Goal: Task Accomplishment & Management: Complete application form

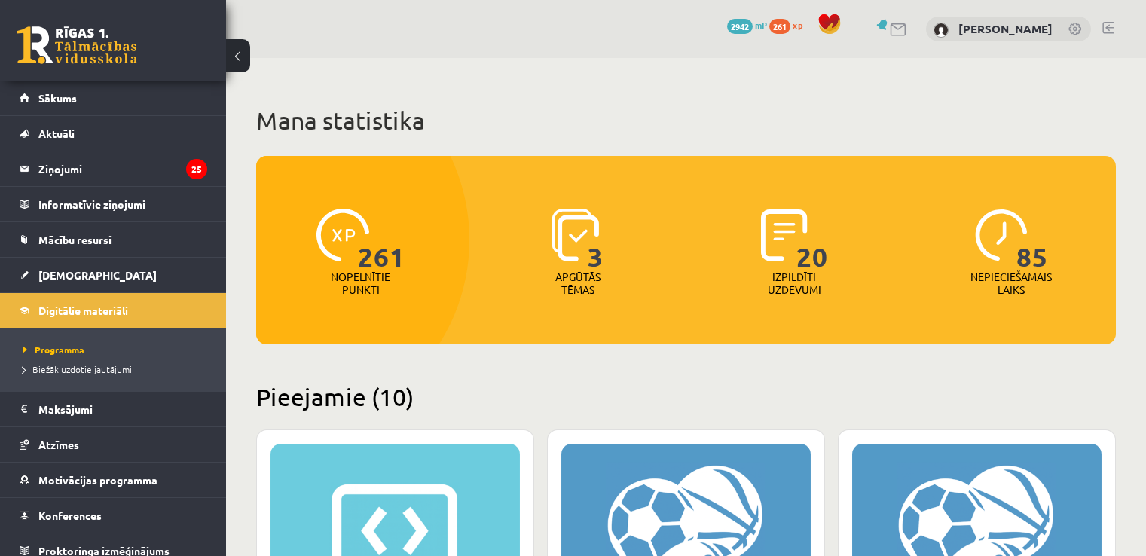
click at [0, 72] on div "0 Dāvanas 2942 mP 261 xp" at bounding box center [113, 40] width 226 height 81
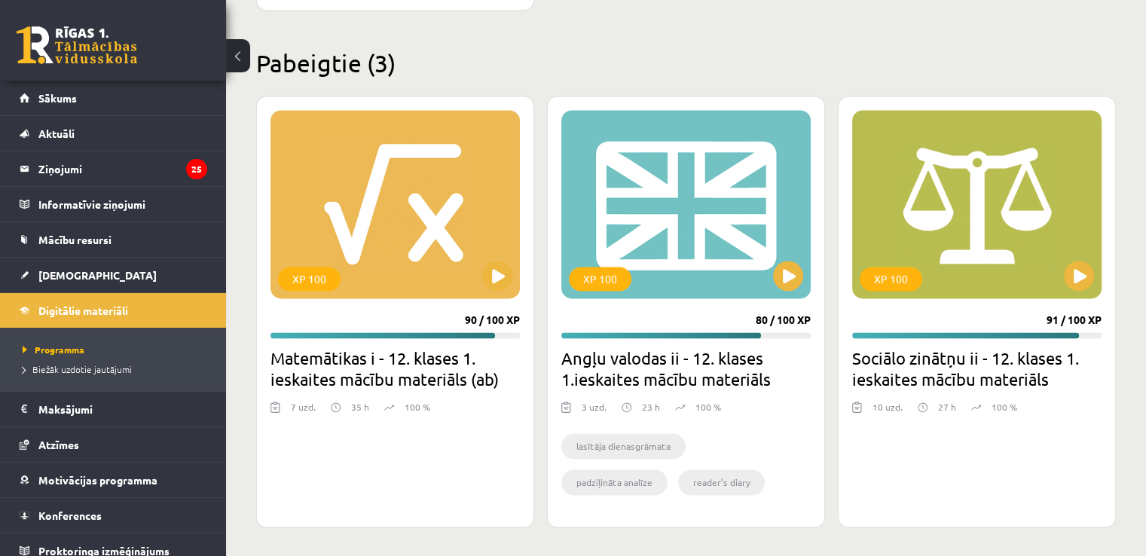
click at [0, 72] on div "0 Dāvanas 2942 mP 261 xp" at bounding box center [113, 40] width 226 height 81
click at [45, 44] on link at bounding box center [77, 45] width 121 height 38
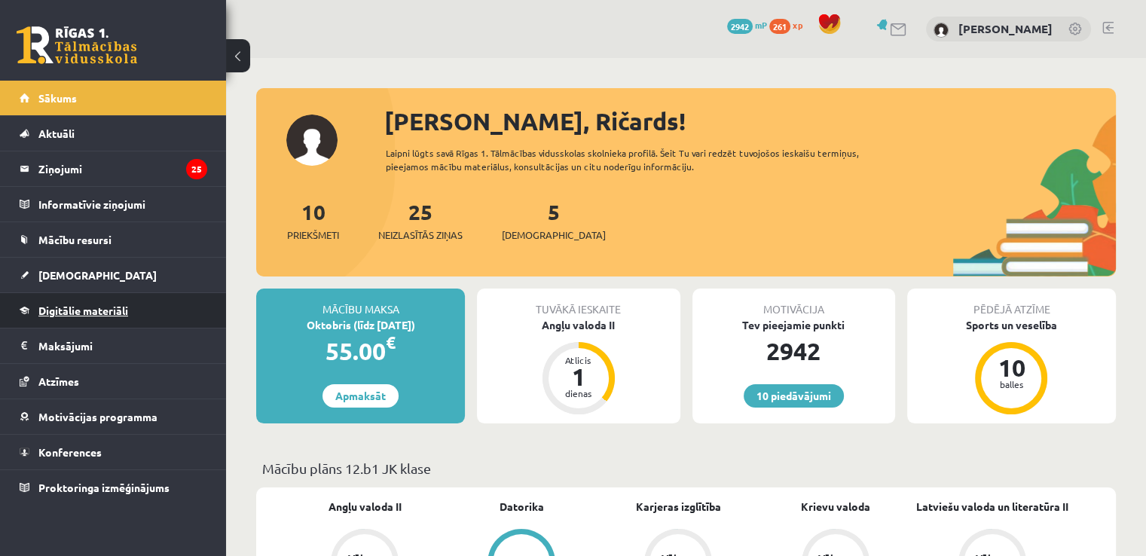
click at [102, 298] on link "Digitālie materiāli" at bounding box center [114, 310] width 188 height 35
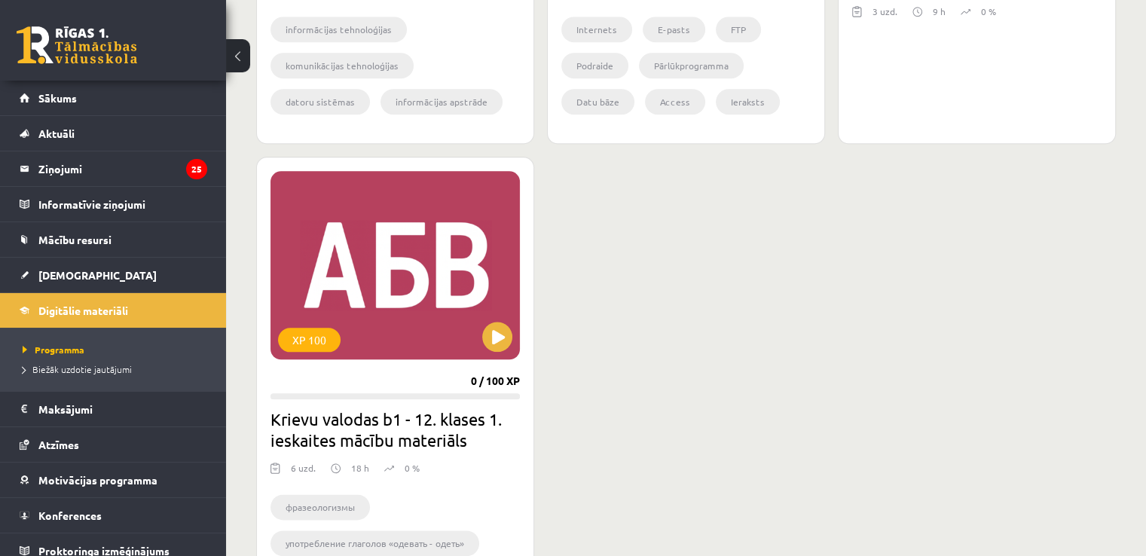
scroll to position [1751, 0]
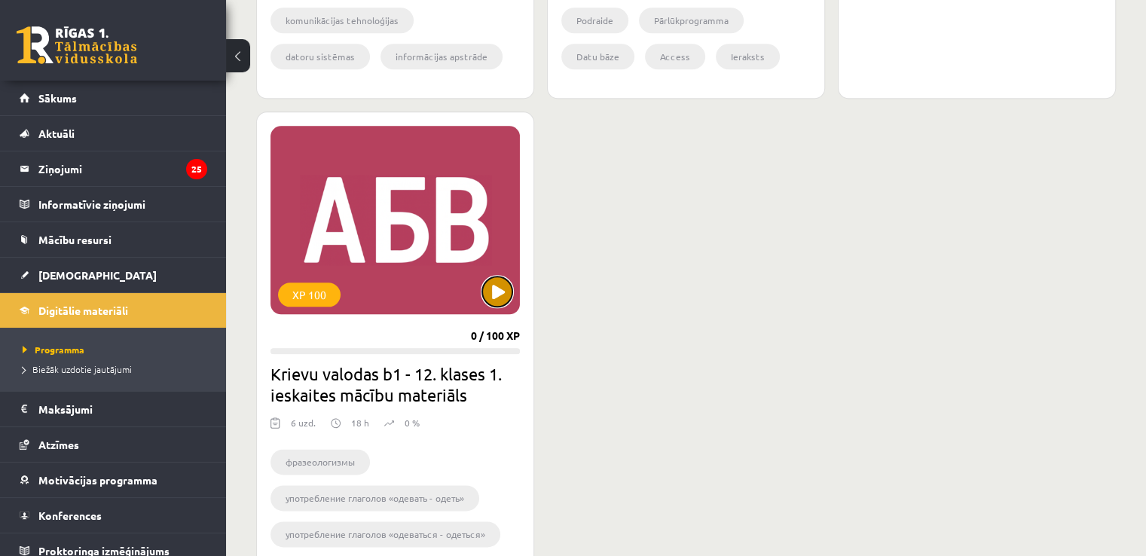
click at [506, 287] on button at bounding box center [497, 292] width 30 height 30
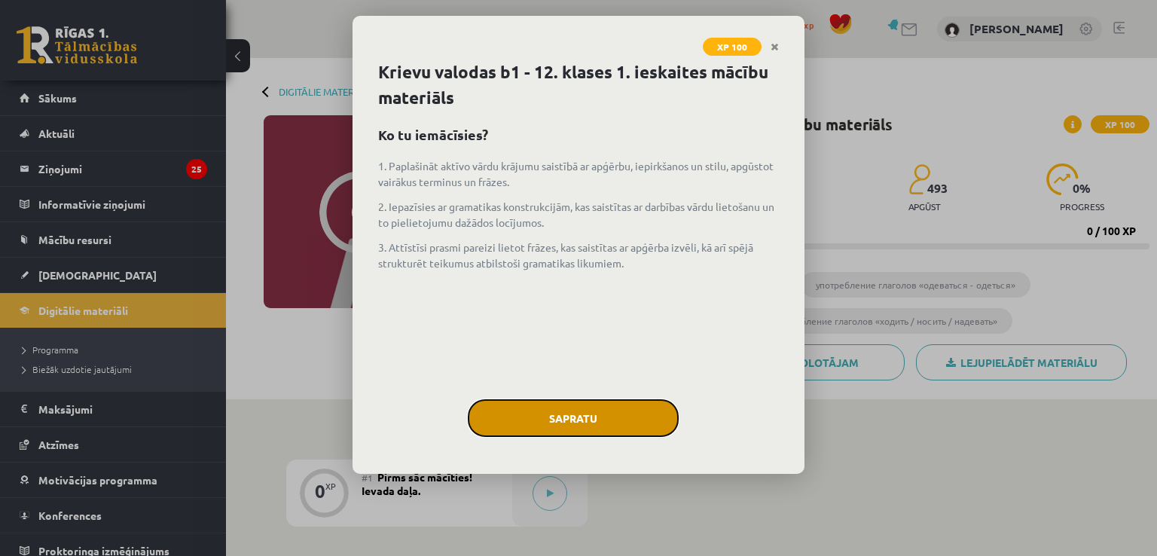
click at [631, 422] on button "Sapratu" at bounding box center [573, 418] width 211 height 38
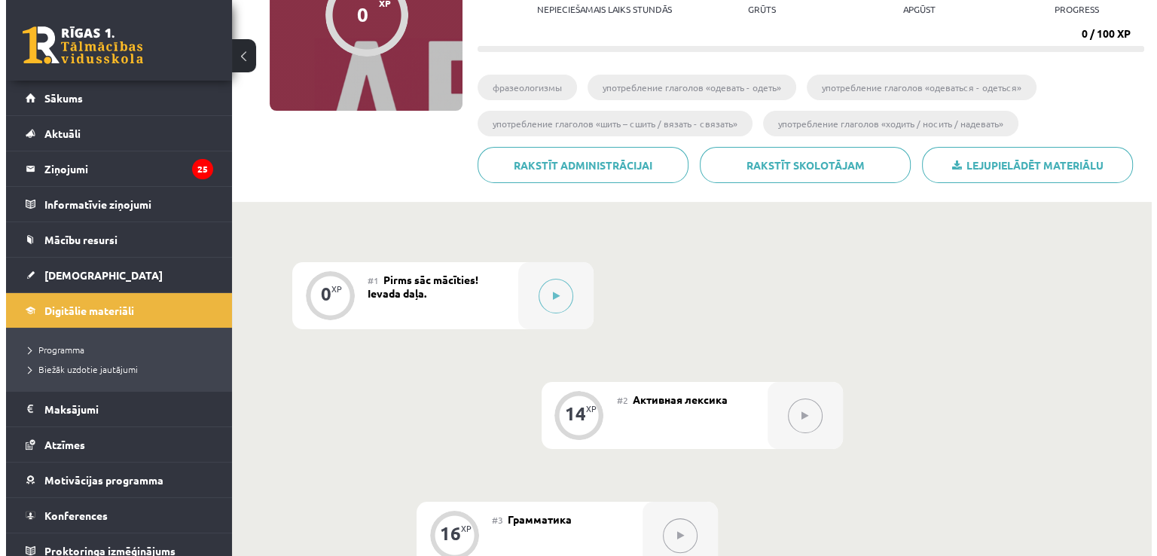
scroll to position [174, 0]
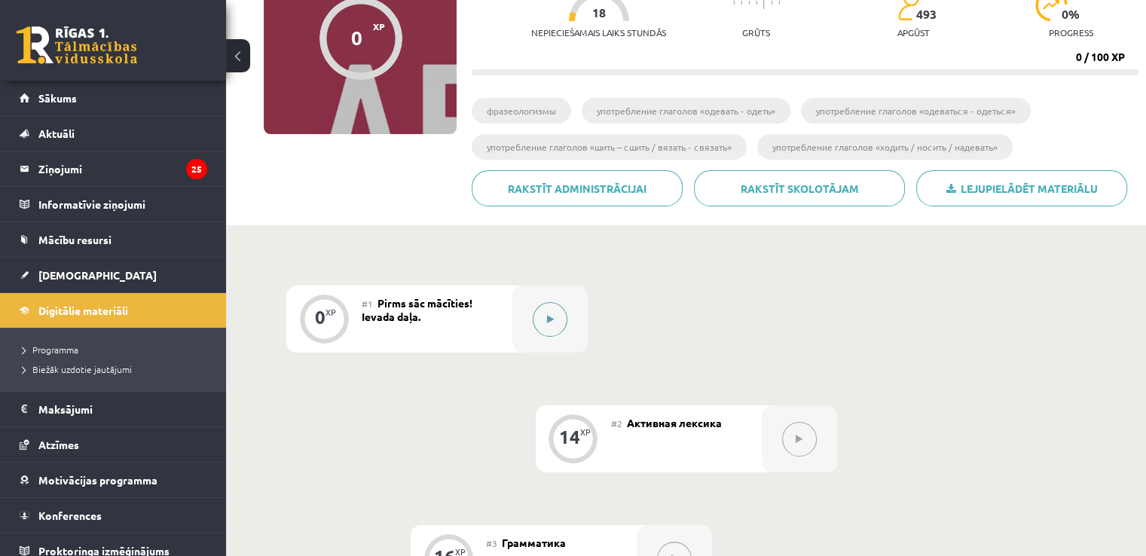
click at [552, 307] on button at bounding box center [550, 319] width 35 height 35
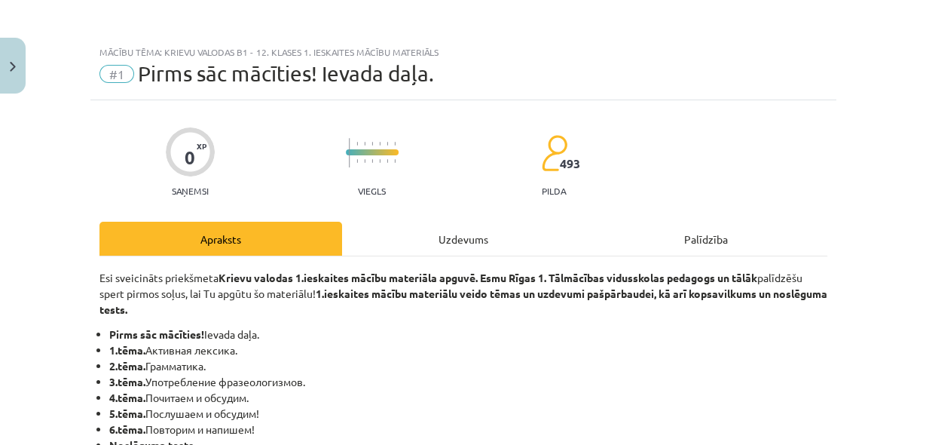
drag, startPoint x: 1109, startPoint y: 1, endPoint x: 651, endPoint y: 65, distance: 462.5
click at [651, 65] on div "#1 Pirms sāc mācīties! Ievada daļa." at bounding box center [463, 74] width 728 height 24
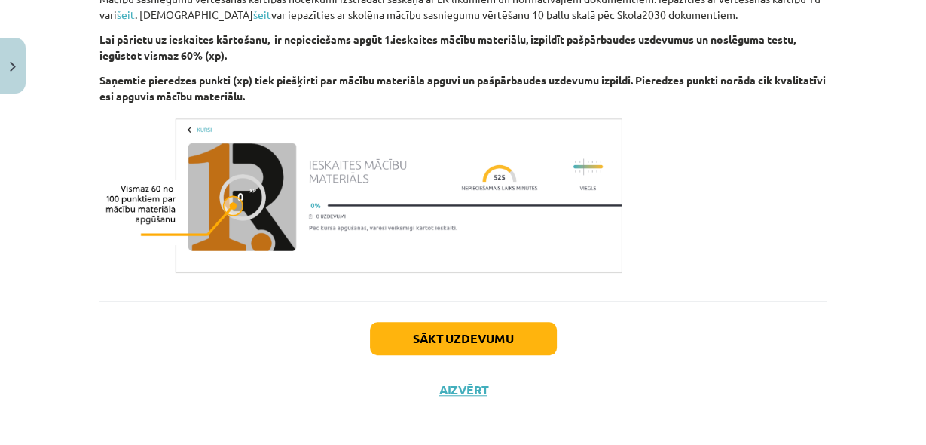
scroll to position [992, 0]
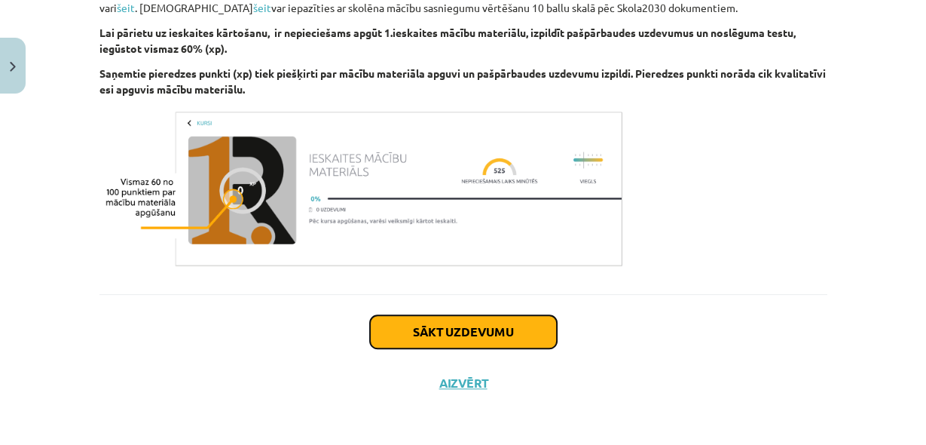
click at [469, 329] on button "Sākt uzdevumu" at bounding box center [463, 331] width 187 height 33
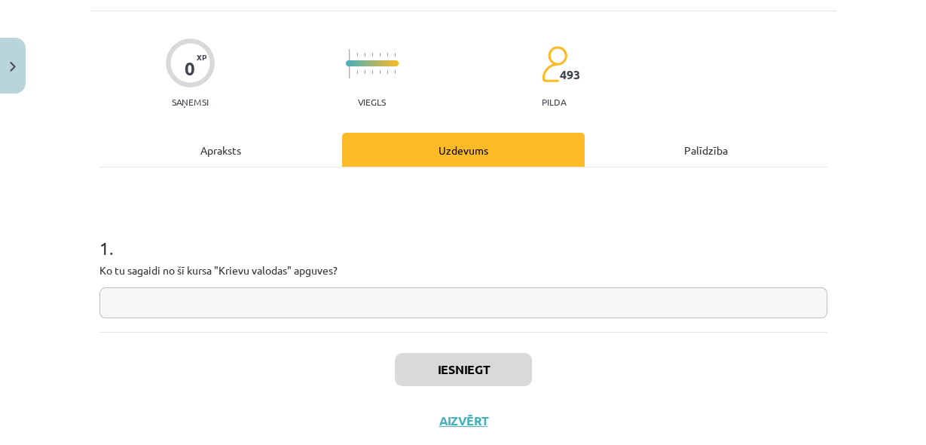
scroll to position [127, 0]
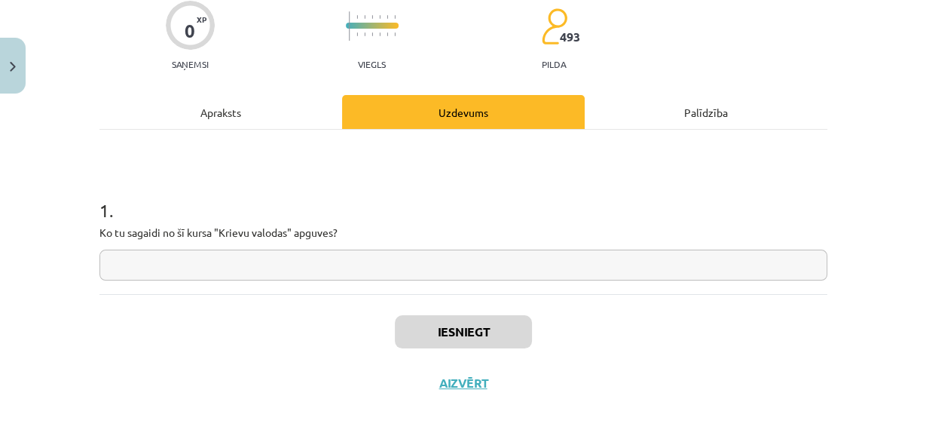
click at [160, 273] on input "text" at bounding box center [463, 264] width 728 height 31
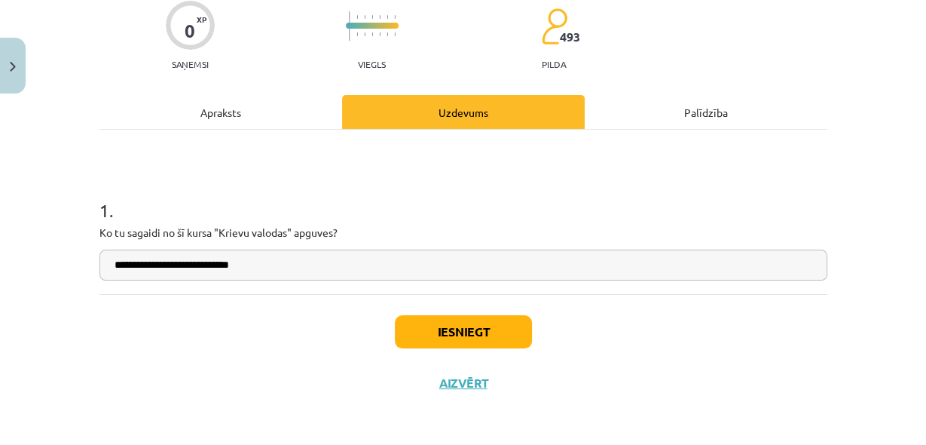
type input "**********"
click at [451, 332] on button "Iesniegt" at bounding box center [463, 331] width 137 height 33
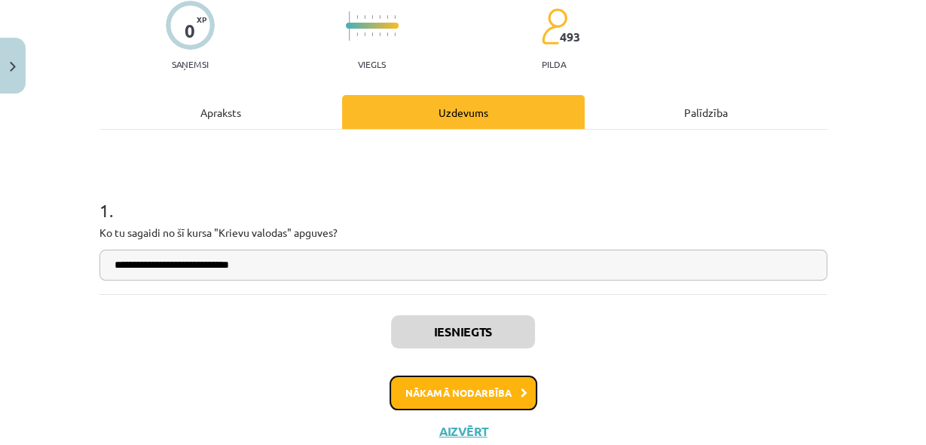
click at [459, 389] on button "Nākamā nodarbība" at bounding box center [464, 392] width 148 height 35
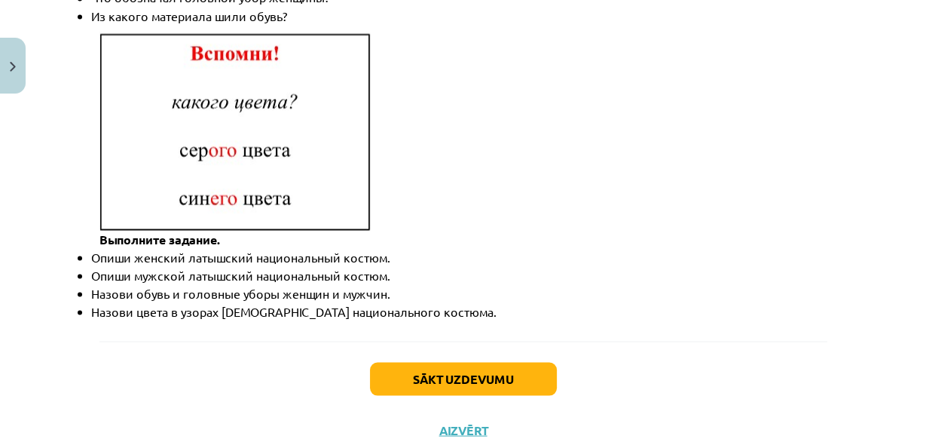
scroll to position [2306, 0]
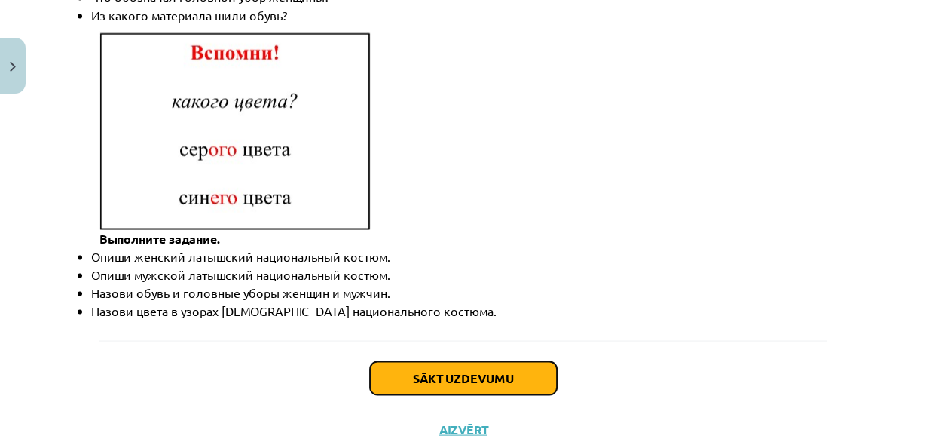
click at [446, 361] on button "Sākt uzdevumu" at bounding box center [463, 377] width 187 height 33
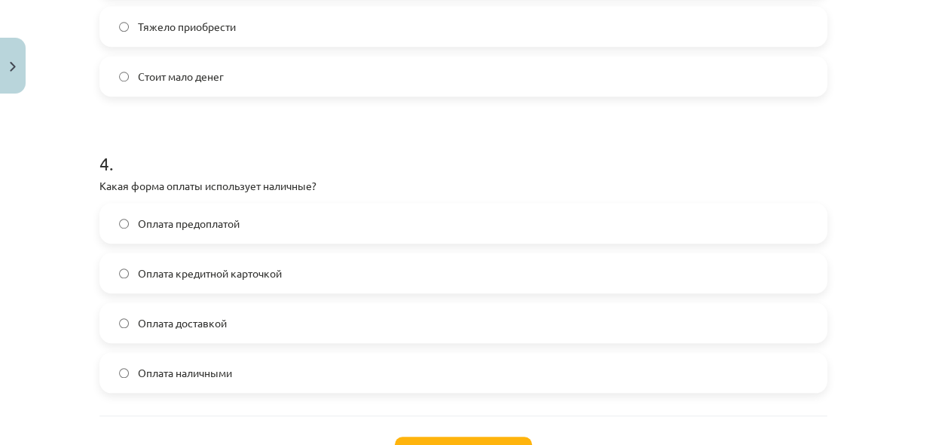
scroll to position [1122, 0]
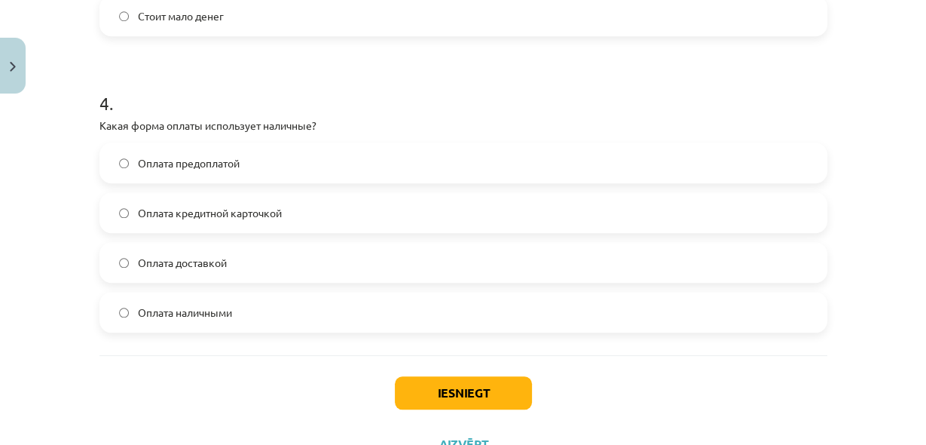
click at [112, 309] on label "Оплата наличными" at bounding box center [463, 312] width 725 height 38
click at [455, 391] on button "Iesniegt" at bounding box center [463, 392] width 137 height 33
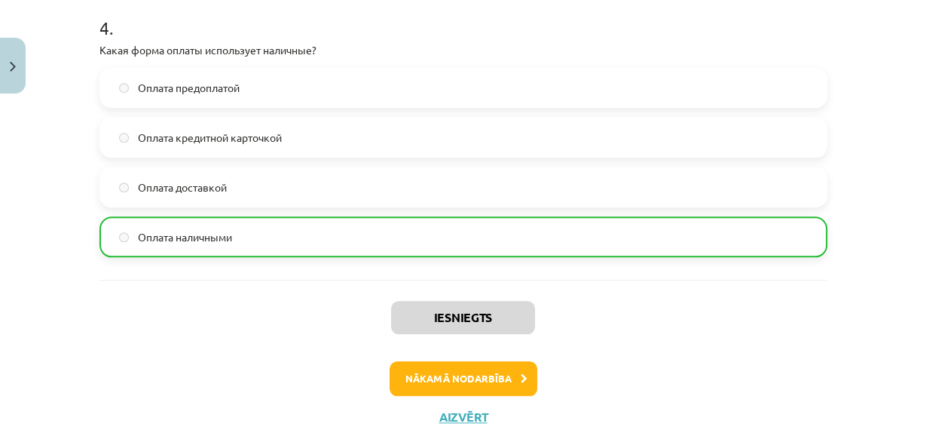
scroll to position [1230, 0]
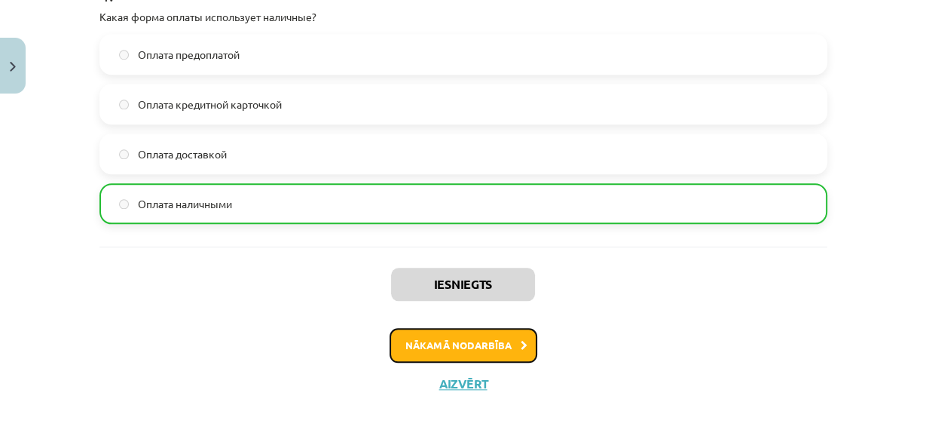
click at [435, 343] on button "Nākamā nodarbība" at bounding box center [464, 345] width 148 height 35
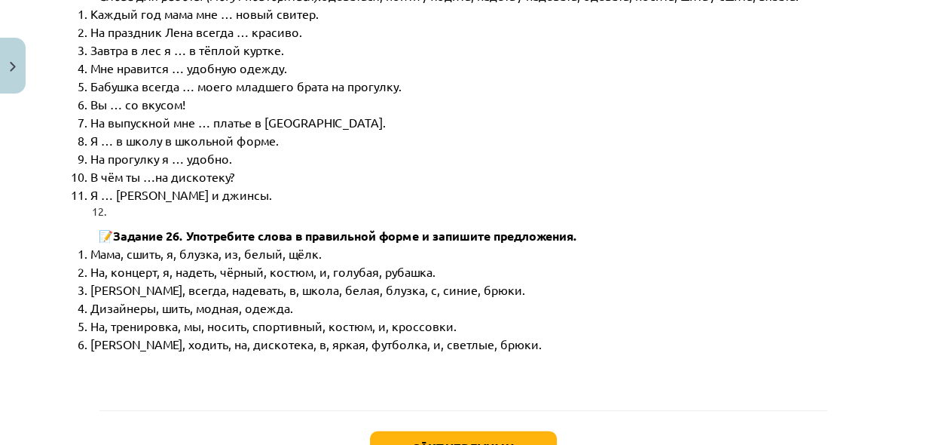
scroll to position [7726, 0]
click at [430, 430] on button "Sākt uzdevumu" at bounding box center [463, 446] width 187 height 33
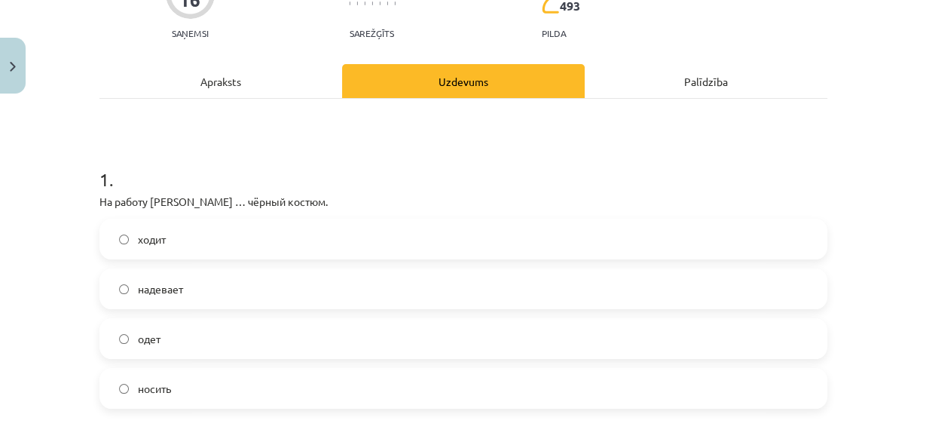
scroll to position [218, 0]
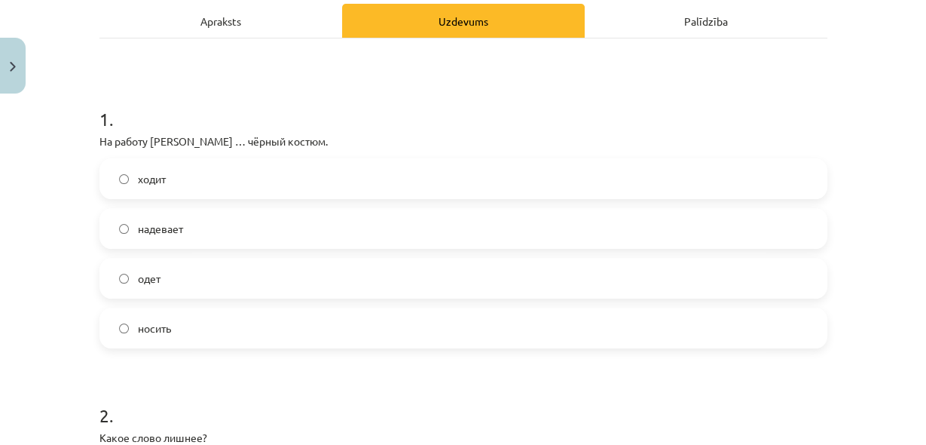
click at [115, 320] on label "носить" at bounding box center [463, 328] width 725 height 38
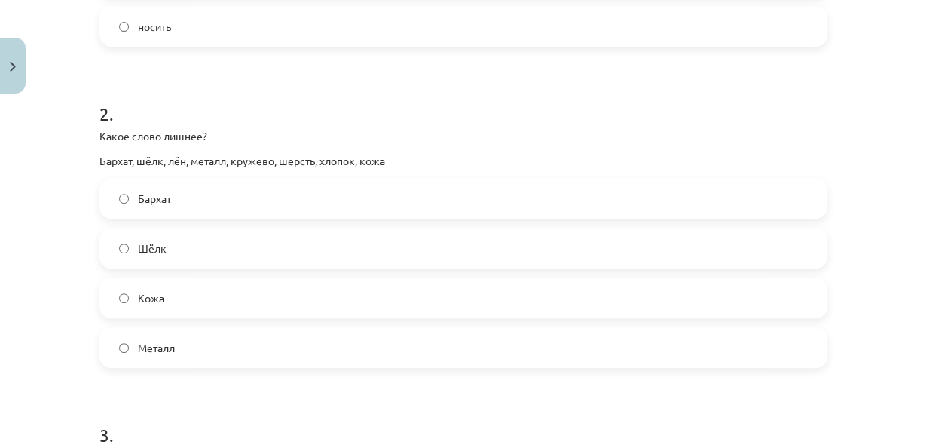
click at [123, 341] on label "Металл" at bounding box center [463, 347] width 725 height 38
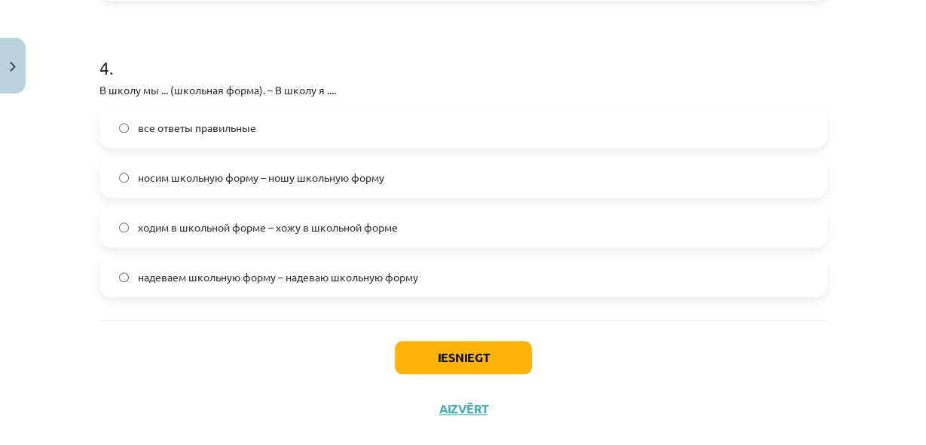
scroll to position [1147, 0]
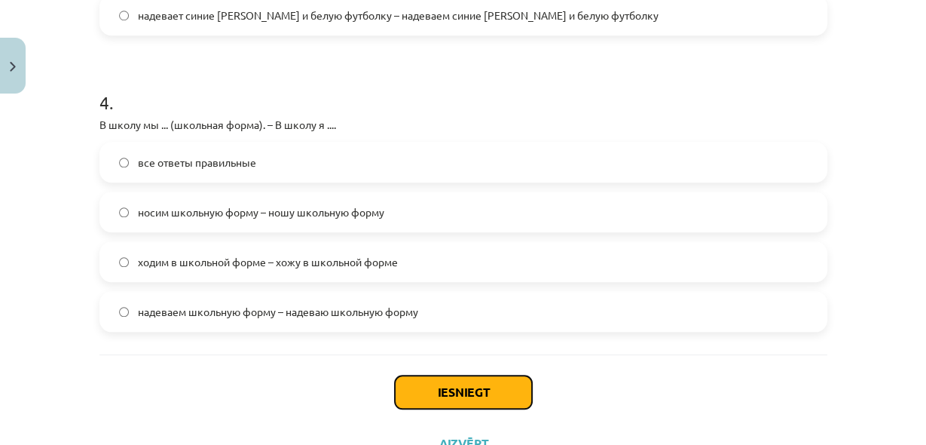
click at [464, 391] on button "Iesniegt" at bounding box center [463, 391] width 137 height 33
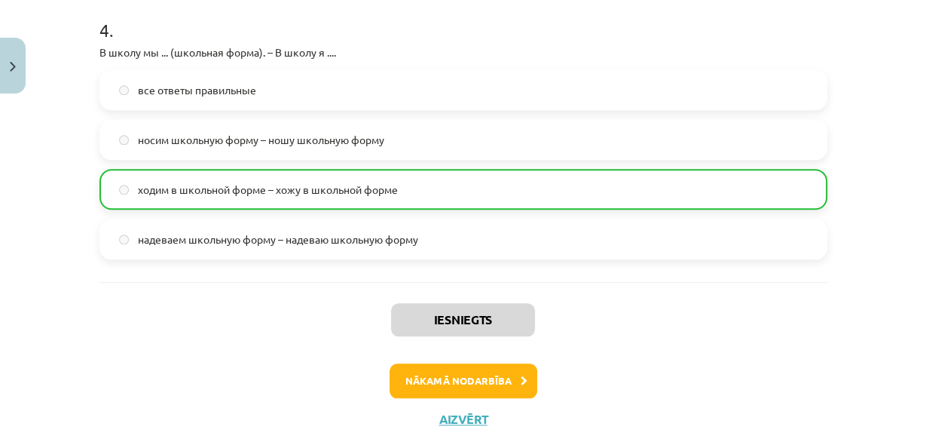
scroll to position [1255, 0]
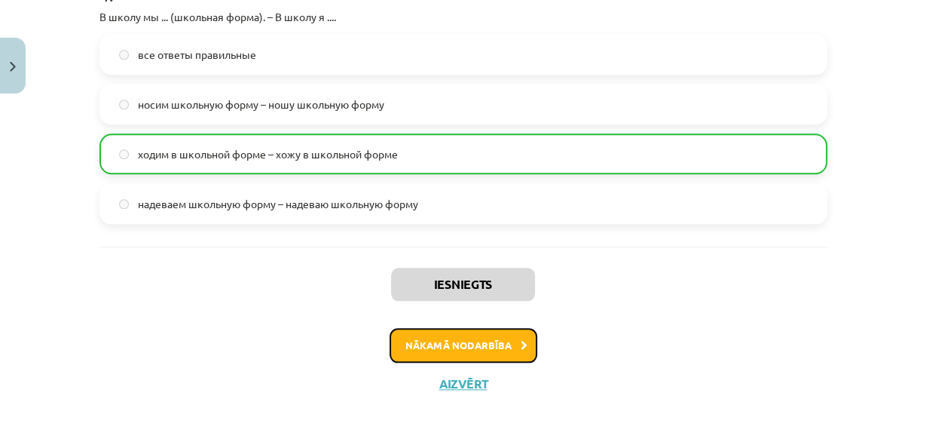
click at [471, 343] on button "Nākamā nodarbība" at bounding box center [464, 345] width 148 height 35
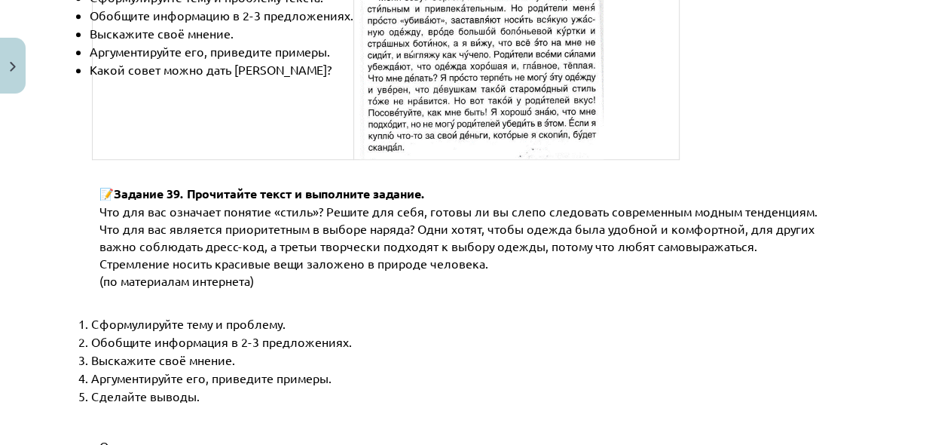
scroll to position [5854, 0]
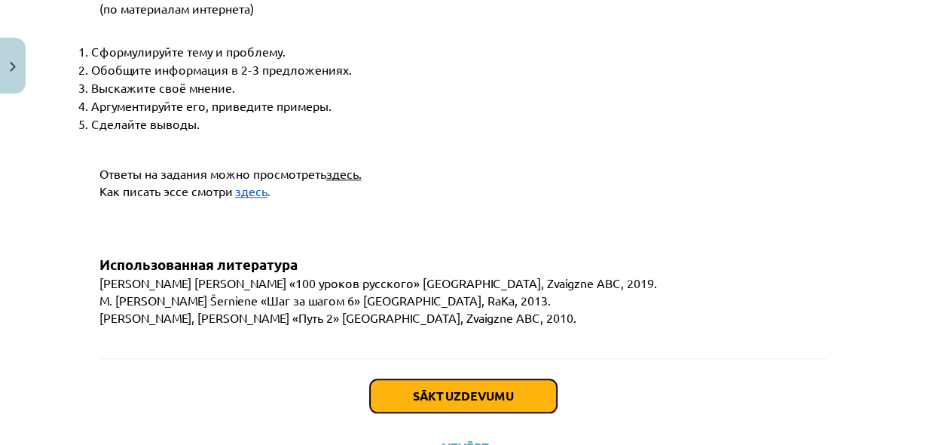
click at [457, 379] on button "Sākt uzdevumu" at bounding box center [463, 395] width 187 height 33
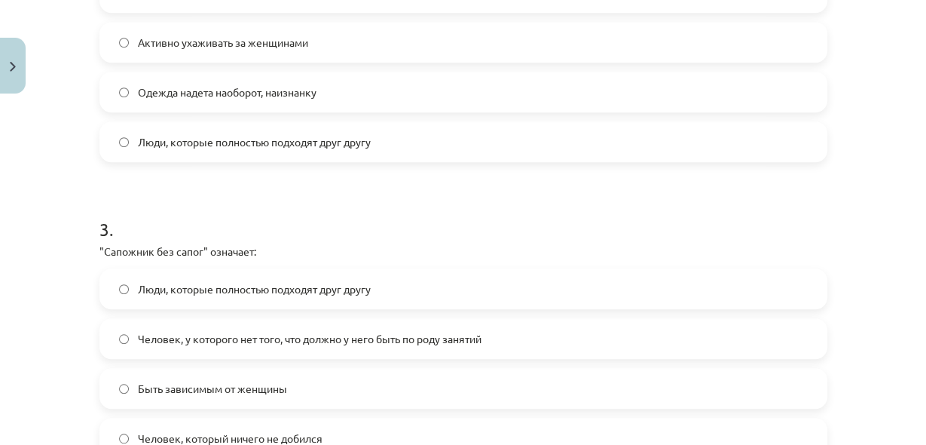
scroll to position [820, 0]
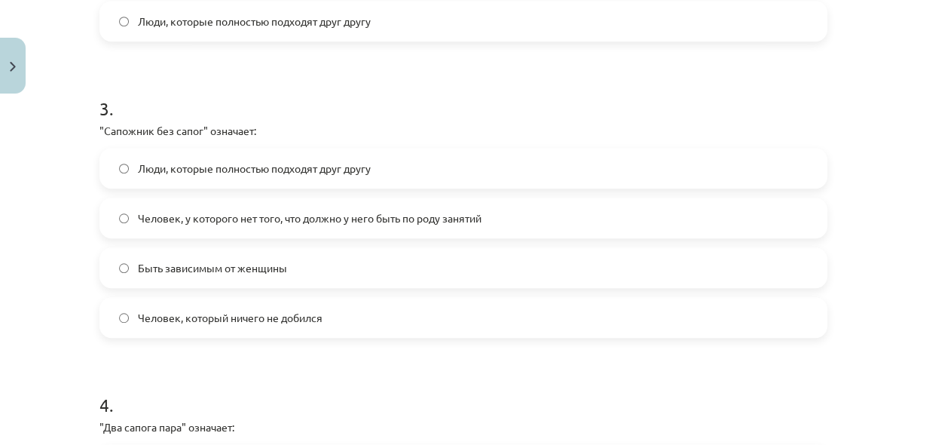
click at [112, 212] on label "Человек, у которого нет того, что должно у него быть по роду занятий" at bounding box center [463, 218] width 725 height 38
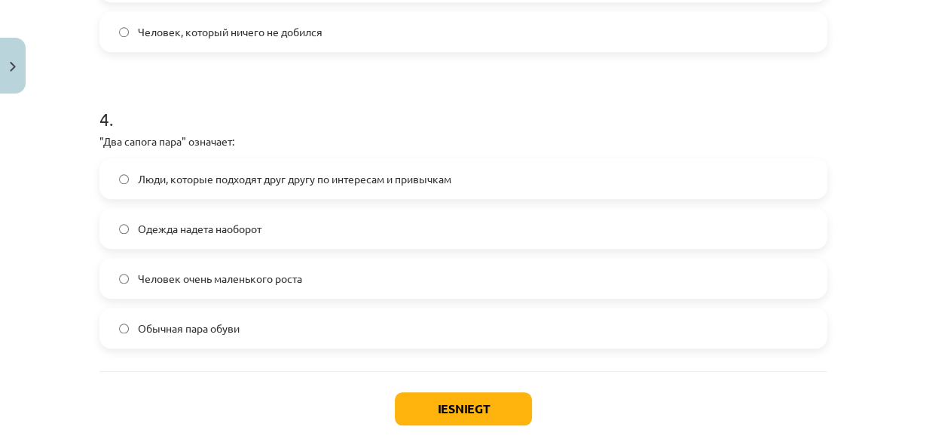
scroll to position [1183, 0]
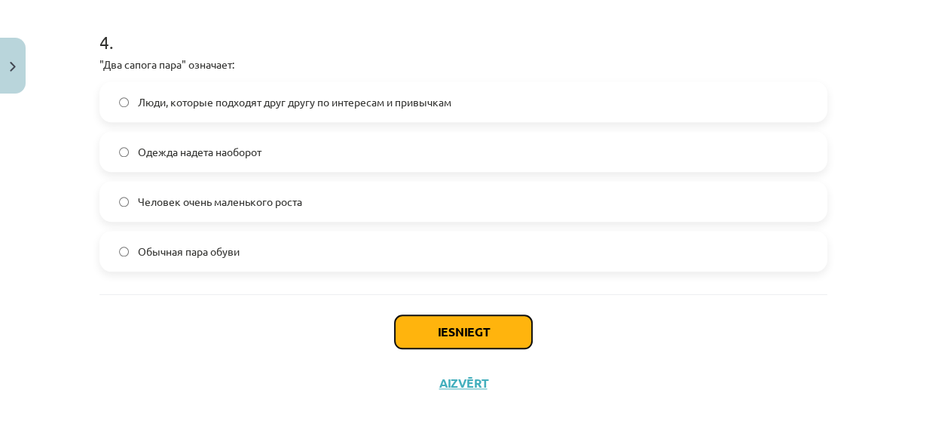
click at [446, 331] on button "Iesniegt" at bounding box center [463, 331] width 137 height 33
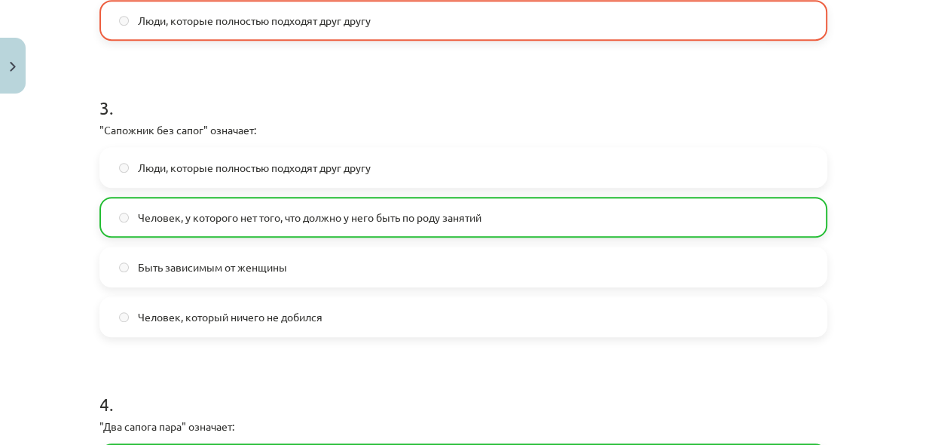
scroll to position [520, 0]
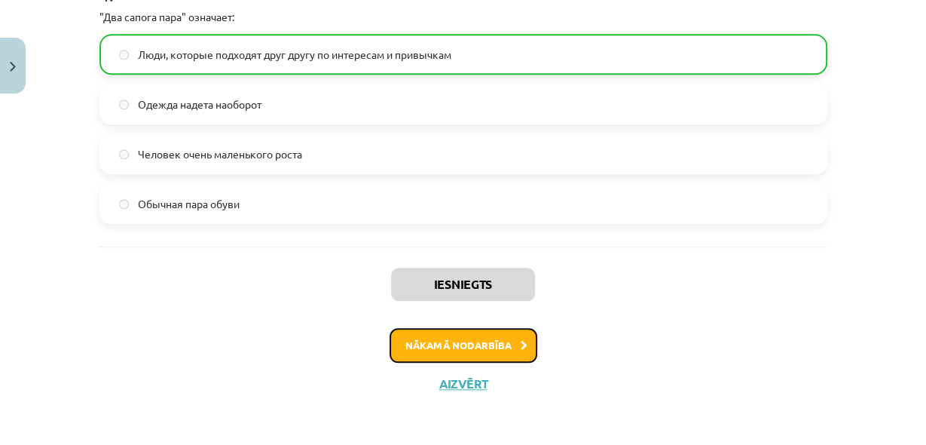
click at [481, 346] on button "Nākamā nodarbība" at bounding box center [464, 345] width 148 height 35
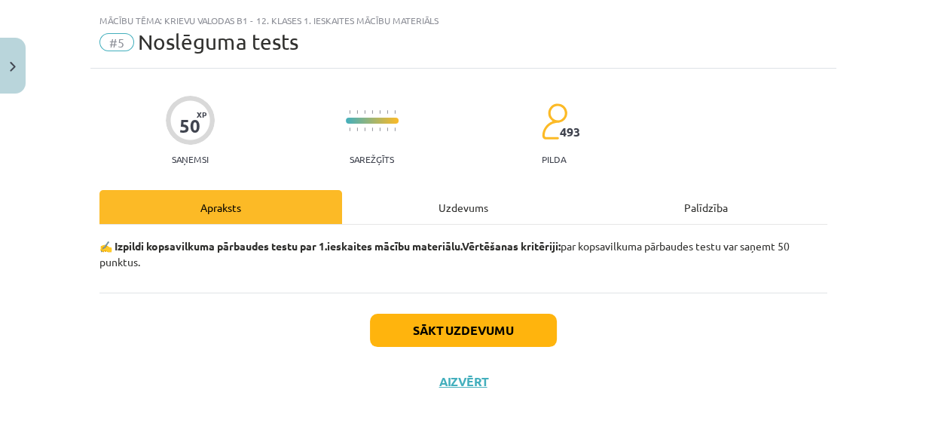
scroll to position [30, 0]
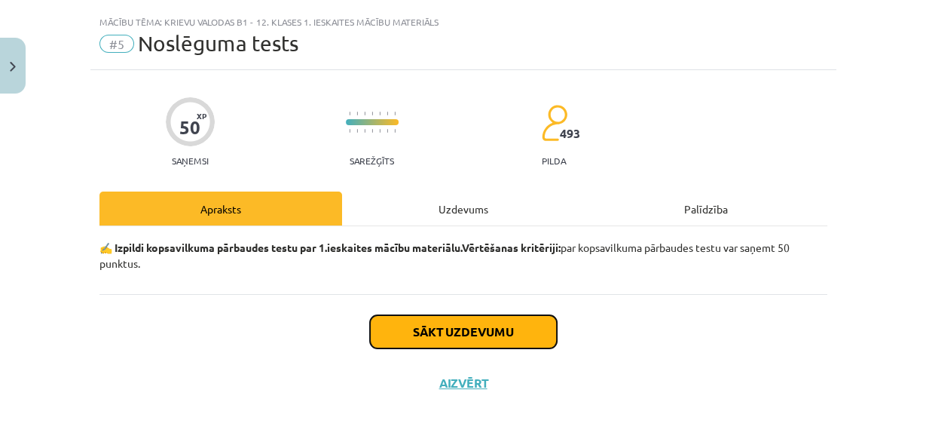
click at [443, 329] on button "Sākt uzdevumu" at bounding box center [463, 331] width 187 height 33
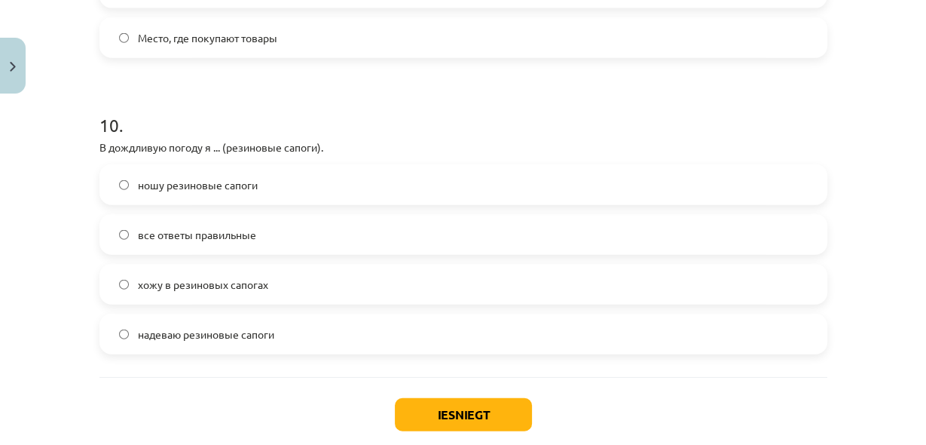
scroll to position [2893, 0]
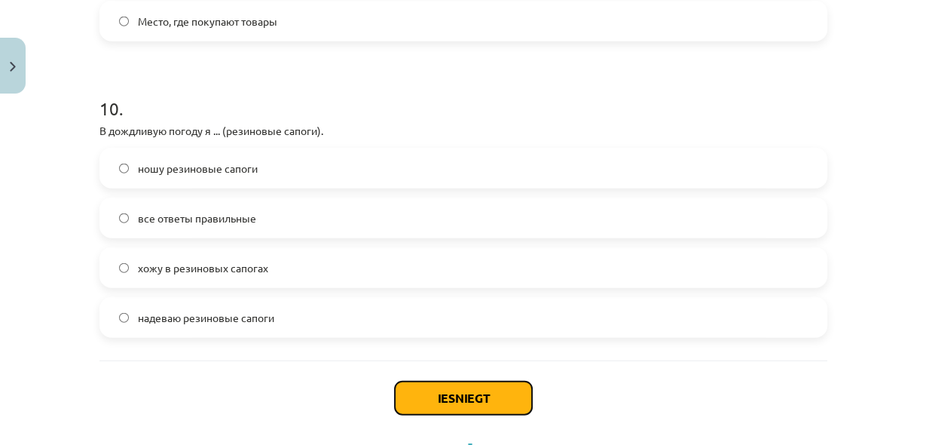
click at [473, 393] on button "Iesniegt" at bounding box center [463, 397] width 137 height 33
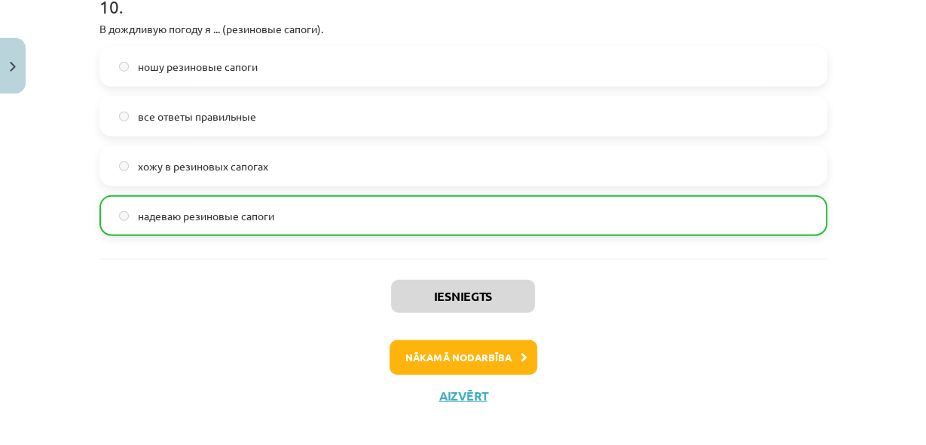
scroll to position [3007, 0]
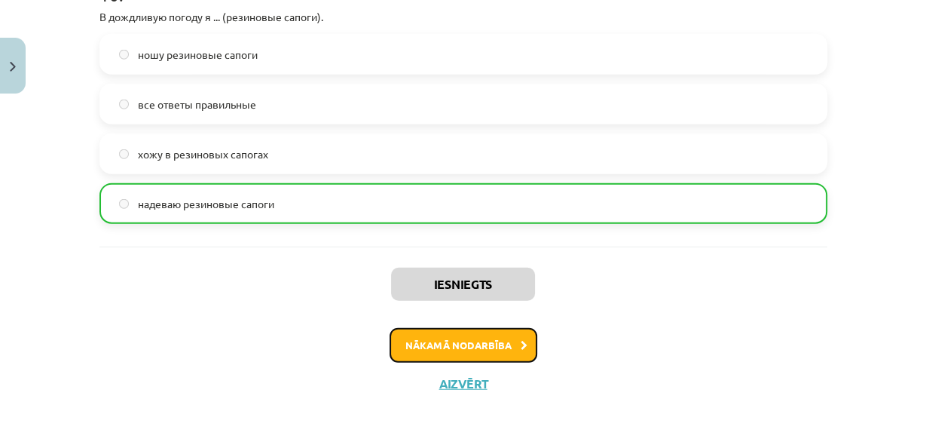
click at [444, 346] on button "Nākamā nodarbība" at bounding box center [464, 345] width 148 height 35
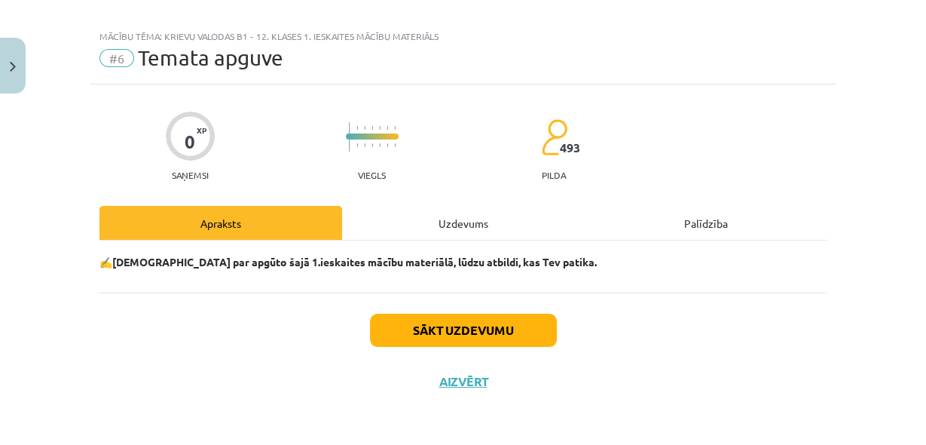
scroll to position [14, 0]
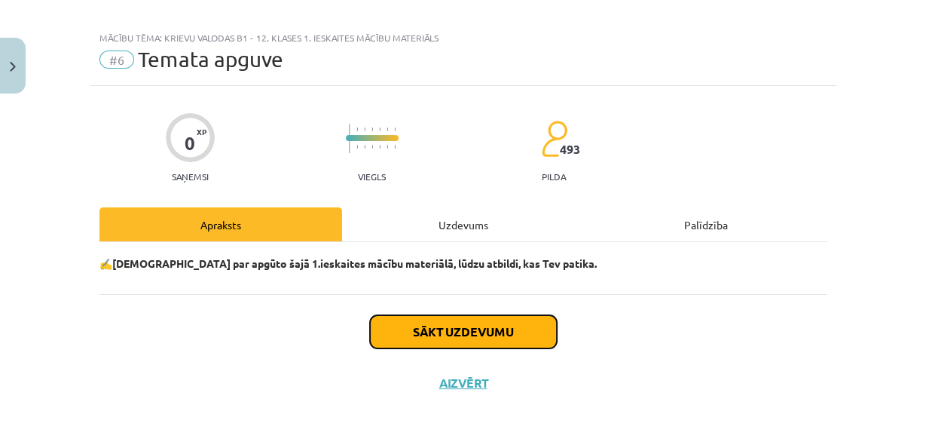
click at [463, 328] on button "Sākt uzdevumu" at bounding box center [463, 331] width 187 height 33
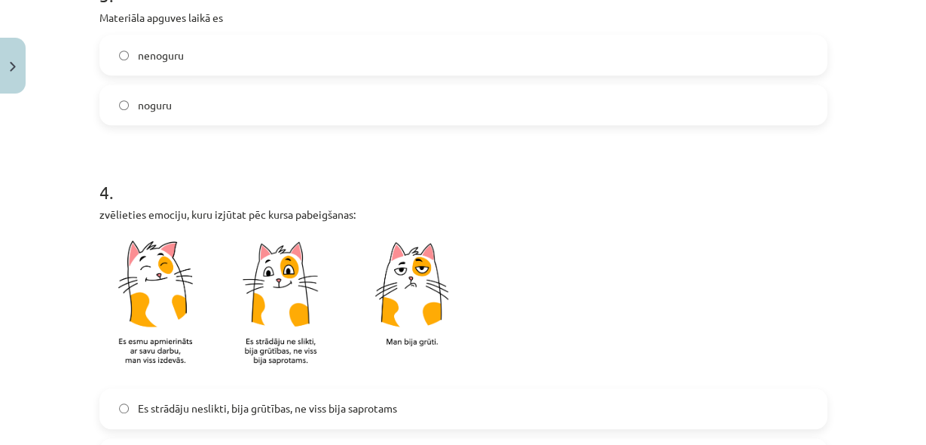
scroll to position [738, 0]
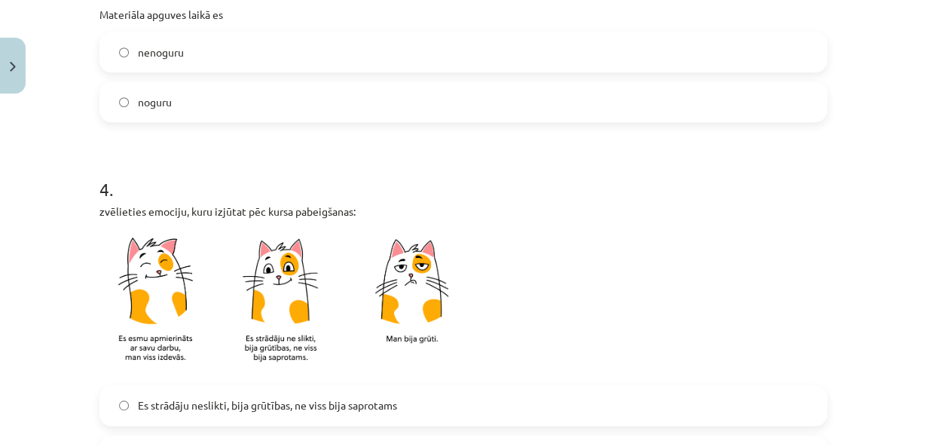
click at [281, 303] on img at bounding box center [287, 302] width 377 height 148
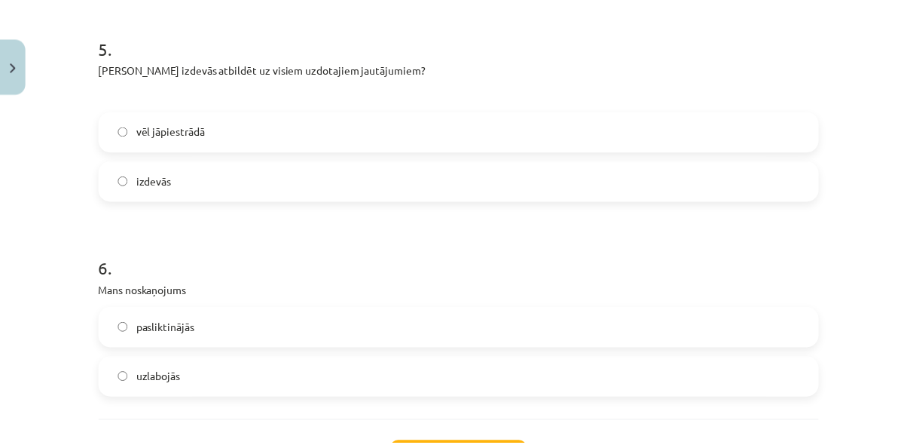
scroll to position [1401, 0]
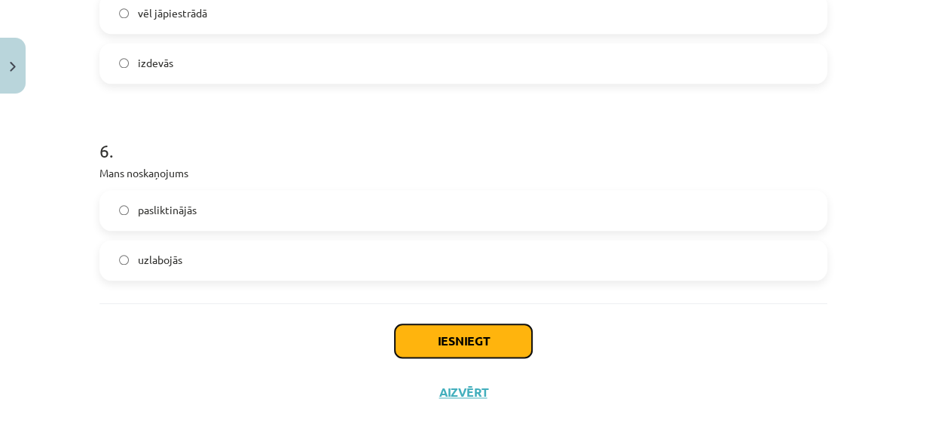
click at [469, 347] on button "Iesniegt" at bounding box center [463, 340] width 137 height 33
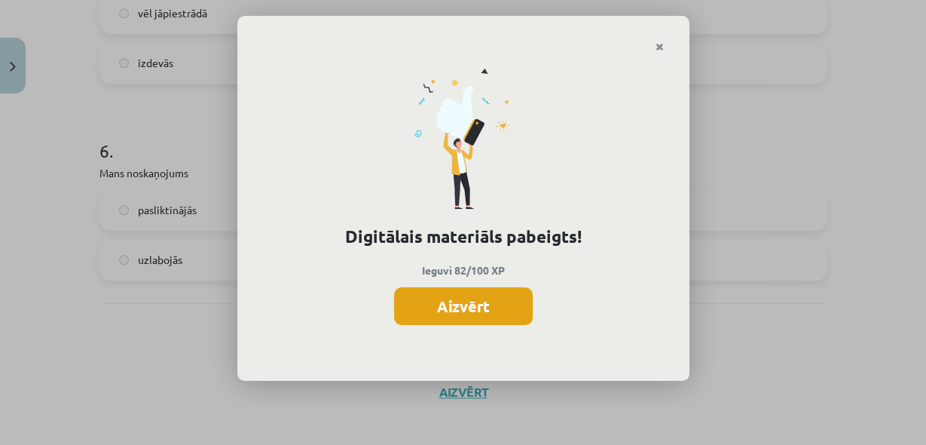
click at [466, 306] on button "Aizvērt" at bounding box center [463, 306] width 139 height 38
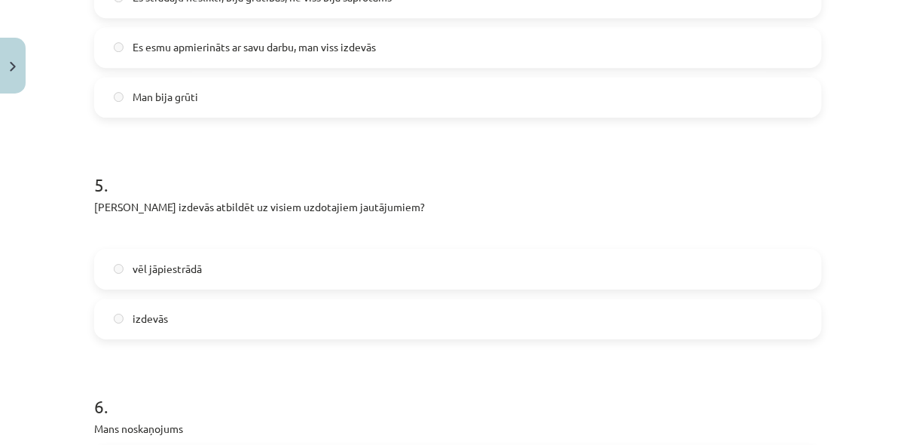
scroll to position [1410, 0]
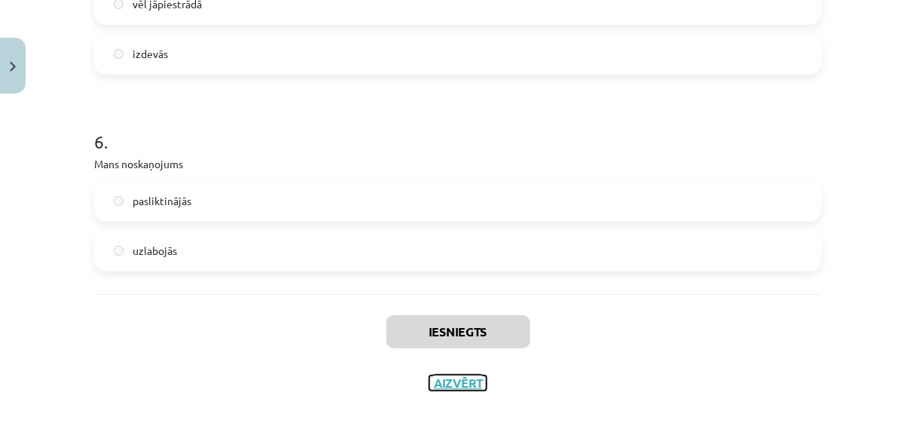
click at [440, 380] on button "Aizvērt" at bounding box center [457, 382] width 57 height 15
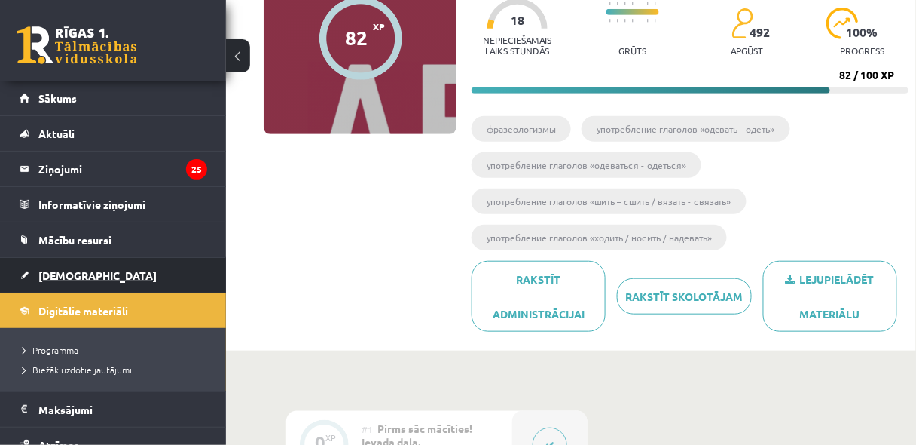
click at [51, 273] on span "[DEMOGRAPHIC_DATA]" at bounding box center [97, 275] width 118 height 14
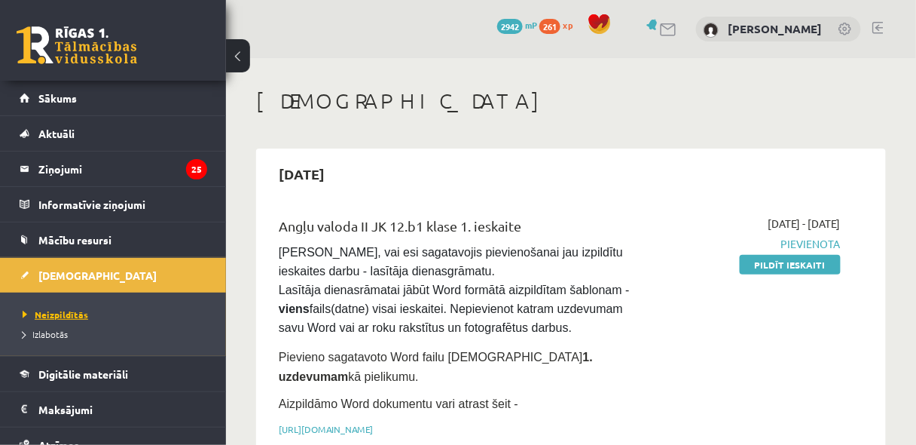
click at [62, 313] on span "Neizpildītās" at bounding box center [56, 314] width 66 height 12
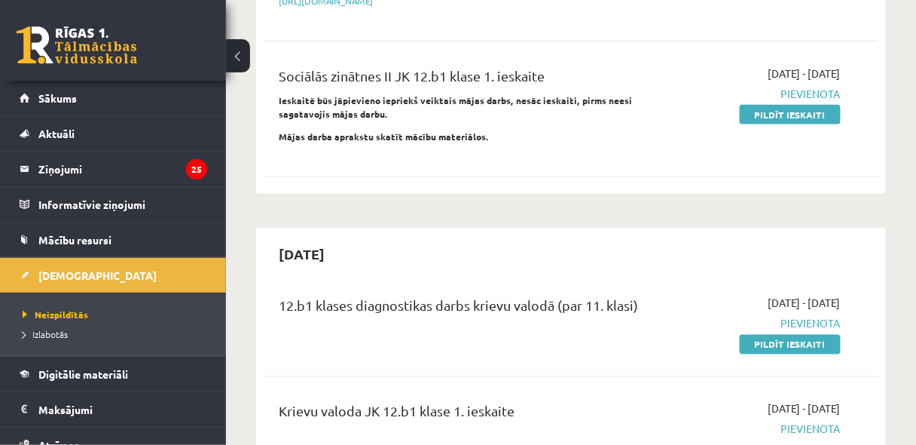
scroll to position [603, 0]
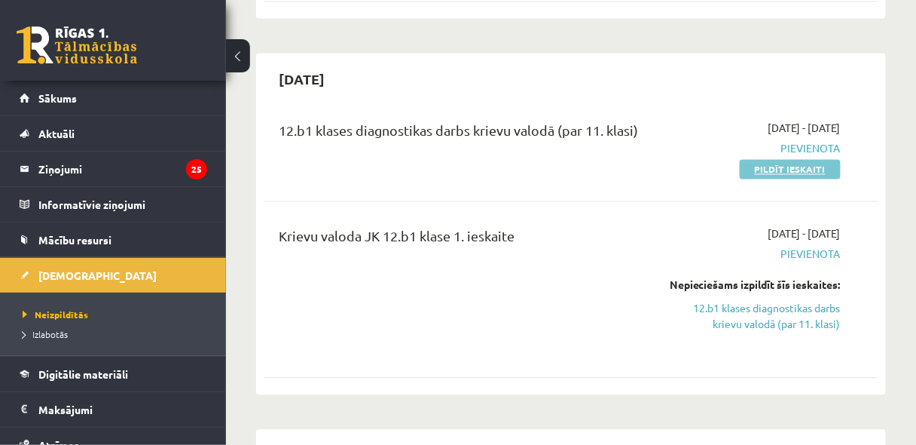
click at [791, 160] on link "Pildīt ieskaiti" at bounding box center [790, 170] width 101 height 20
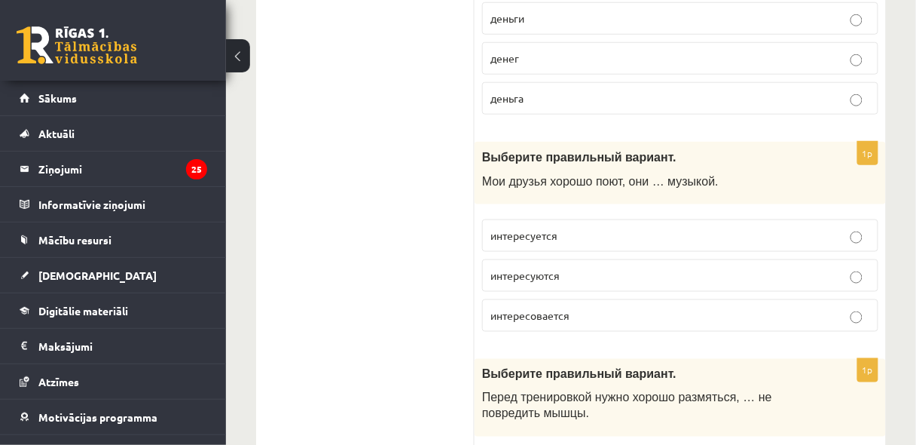
scroll to position [362, 0]
click at [863, 231] on p "интересуется" at bounding box center [680, 234] width 380 height 16
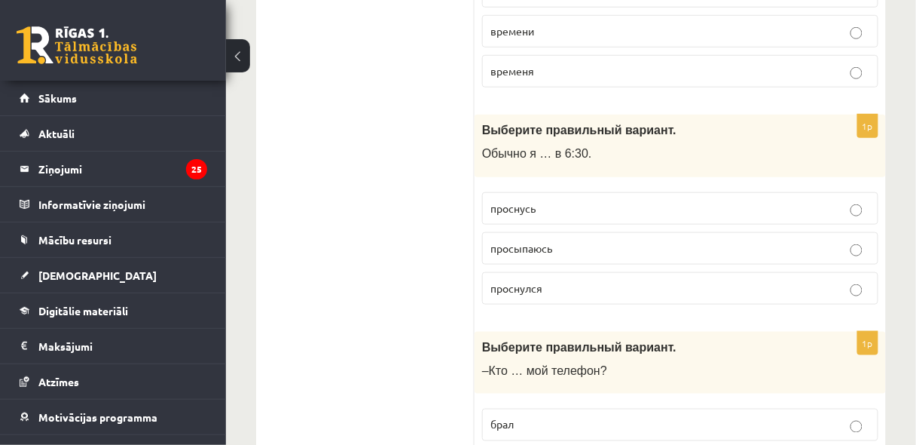
scroll to position [1748, 0]
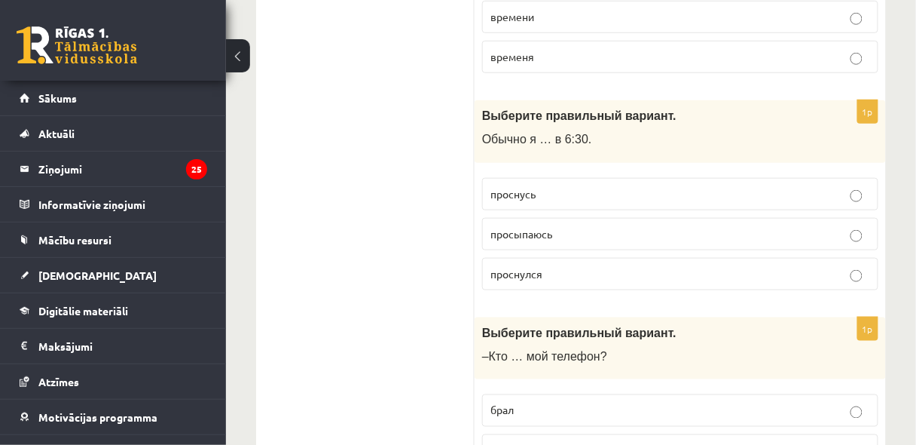
click at [863, 226] on p "просыпаюсь" at bounding box center [680, 234] width 380 height 16
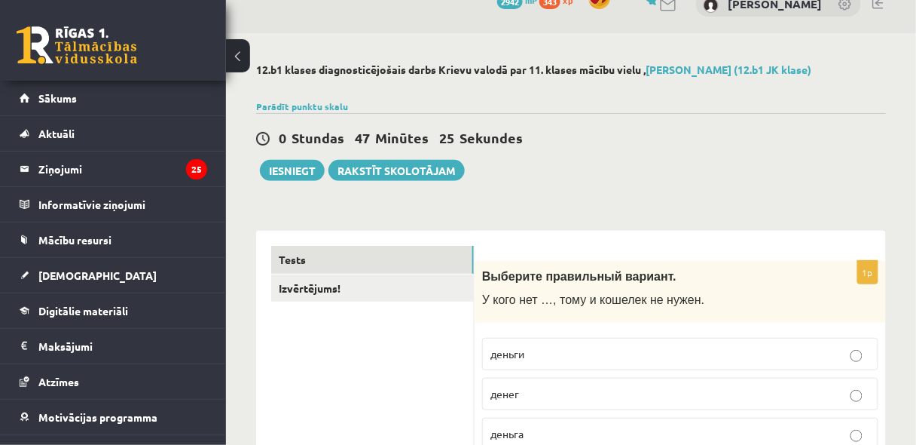
scroll to position [0, 0]
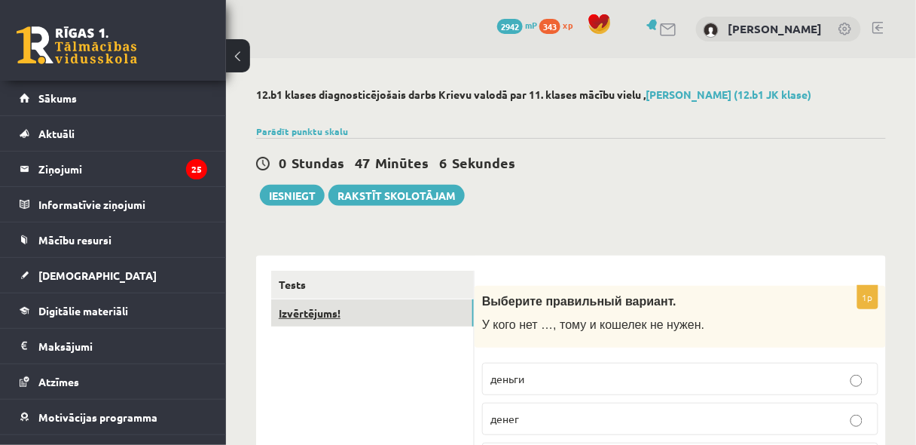
click at [330, 313] on link "Izvērtējums!" at bounding box center [372, 313] width 203 height 28
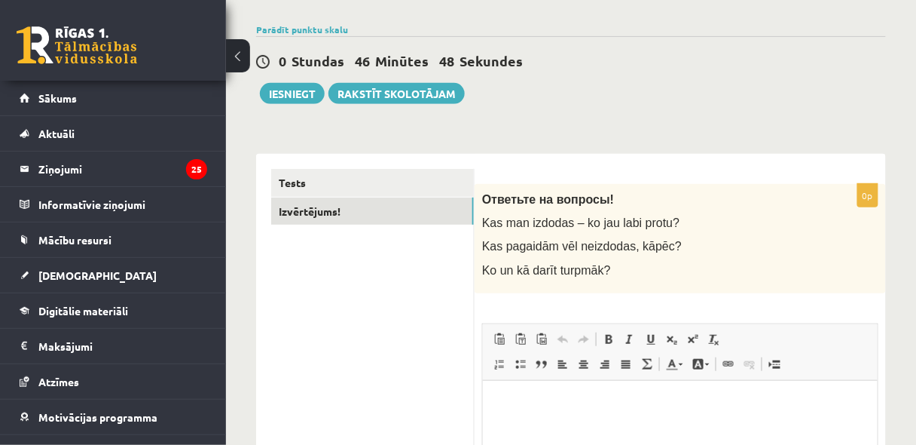
scroll to position [98, 0]
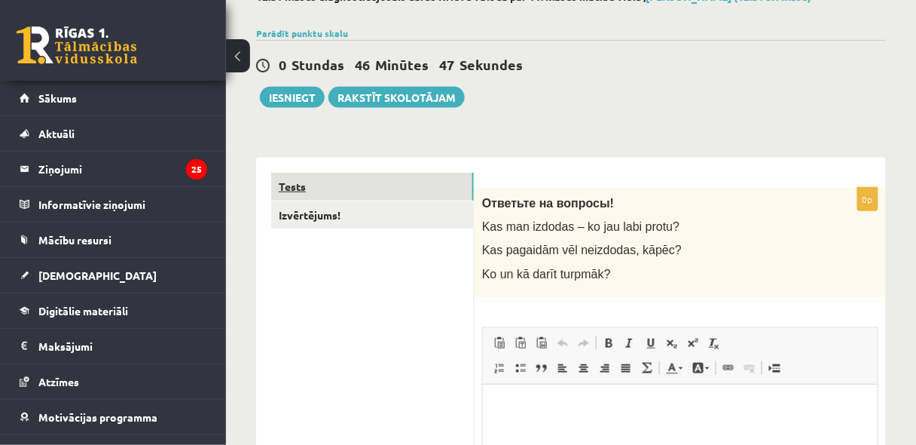
click at [302, 185] on link "Tests" at bounding box center [372, 187] width 203 height 28
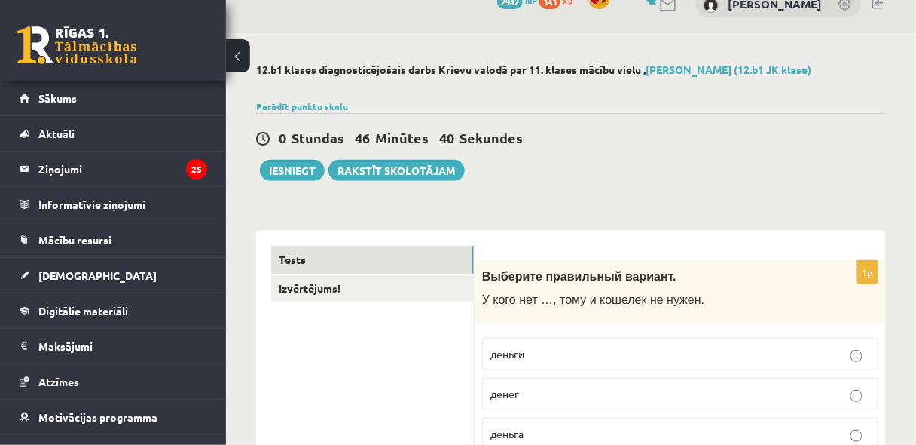
scroll to position [0, 0]
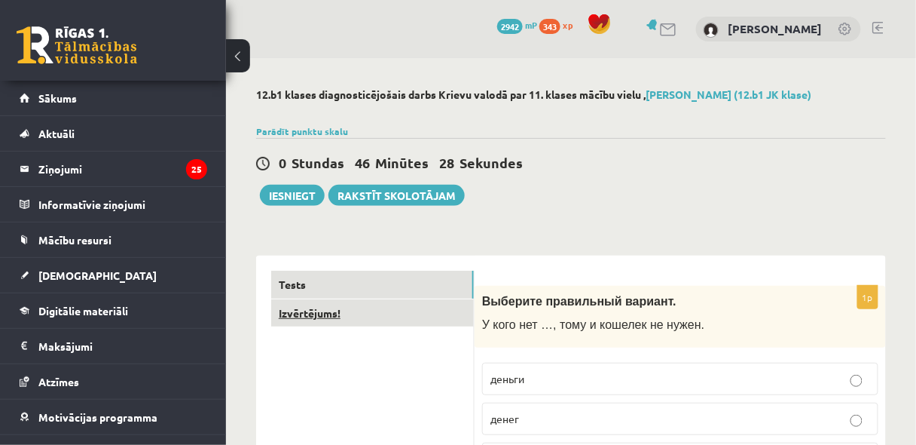
click at [328, 309] on link "Izvērtējums!" at bounding box center [372, 313] width 203 height 28
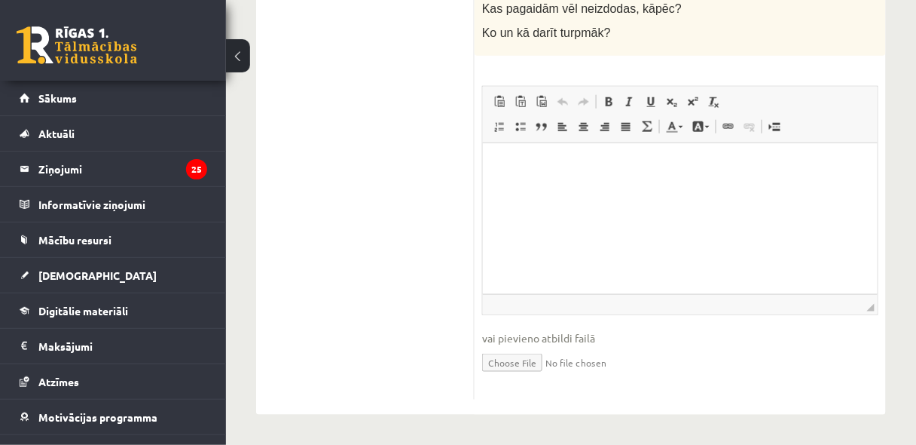
scroll to position [218, 0]
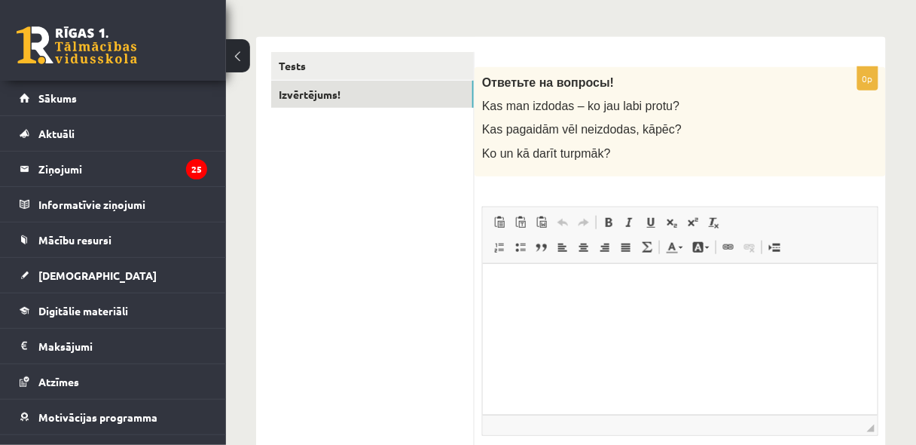
click at [565, 309] on html at bounding box center [679, 286] width 395 height 46
click at [534, 300] on html at bounding box center [679, 286] width 395 height 46
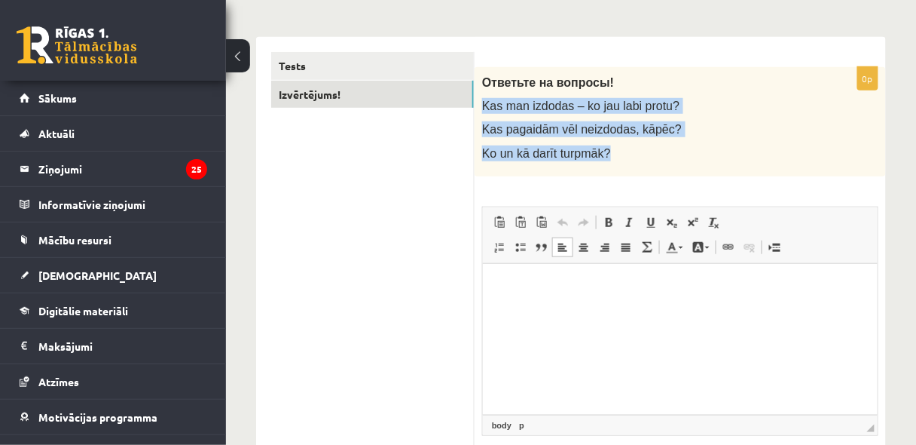
drag, startPoint x: 686, startPoint y: 170, endPoint x: 688, endPoint y: 60, distance: 109.3
click at [688, 60] on form "0p Ответьте на вопросы! Kas man izdodas – ko jau labi protu? Kas pagaidām vēl n…" at bounding box center [680, 286] width 381 height 468
click at [719, 145] on p "Ko un kā darīt turpmāk?" at bounding box center [642, 153] width 321 height 16
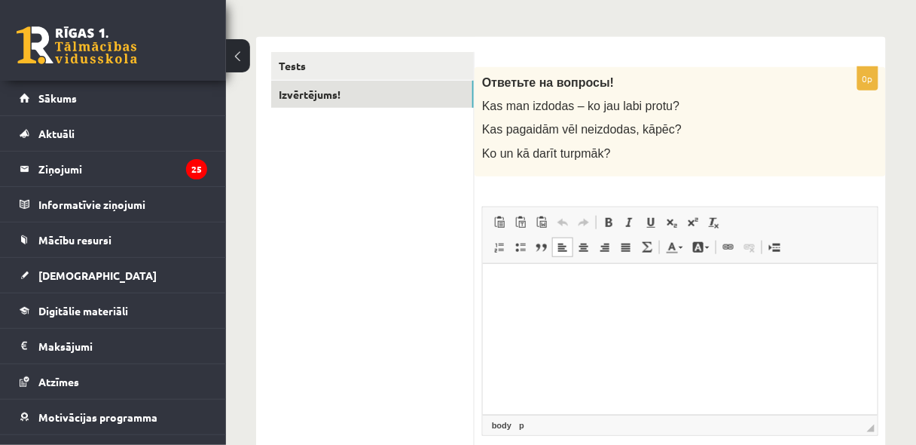
click at [541, 287] on p "Editor, wiswyg-editor-user-answer-47433861271060" at bounding box center [679, 286] width 365 height 16
click at [408, 196] on ul "Tests Izvērtējums!" at bounding box center [372, 286] width 203 height 468
drag, startPoint x: 530, startPoint y: 285, endPoint x: 471, endPoint y: 288, distance: 59.6
click at [482, 288] on html "***" at bounding box center [679, 286] width 395 height 46
click at [588, 283] on p "**********" at bounding box center [679, 286] width 365 height 16
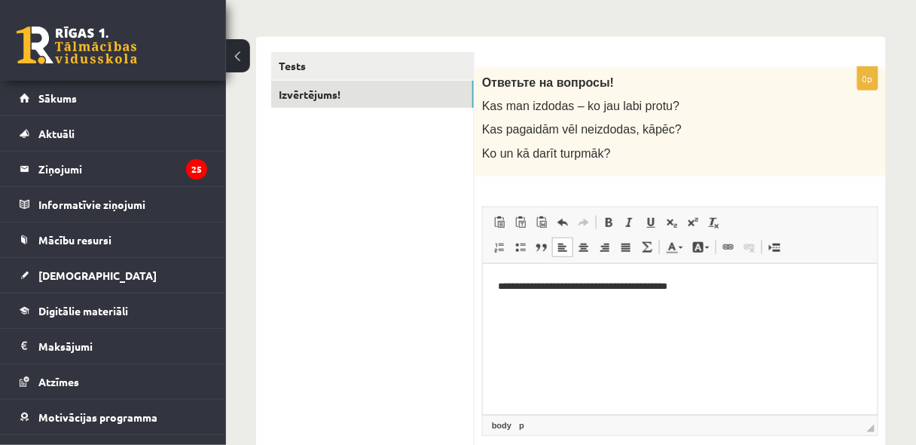
click at [726, 284] on p "**********" at bounding box center [679, 286] width 365 height 16
click at [775, 307] on p "**********" at bounding box center [679, 312] width 365 height 16
click at [801, 313] on p "**********" at bounding box center [679, 312] width 365 height 16
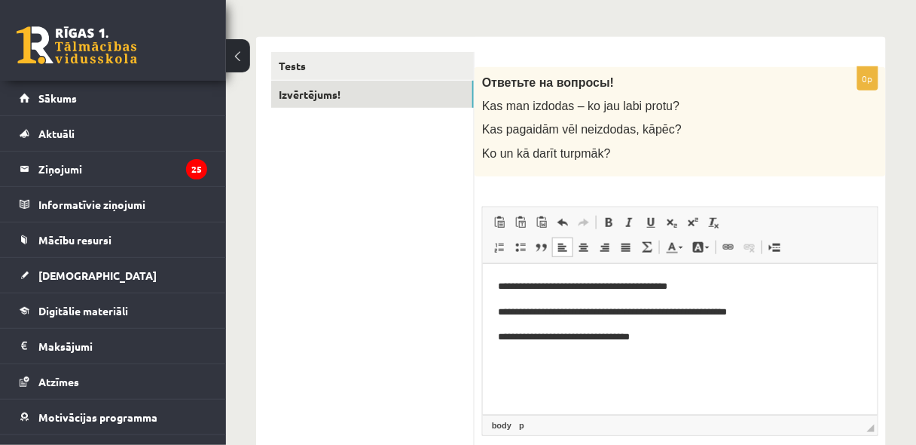
click at [542, 333] on p "**********" at bounding box center [679, 336] width 365 height 16
click at [677, 336] on p "**********" at bounding box center [679, 336] width 365 height 16
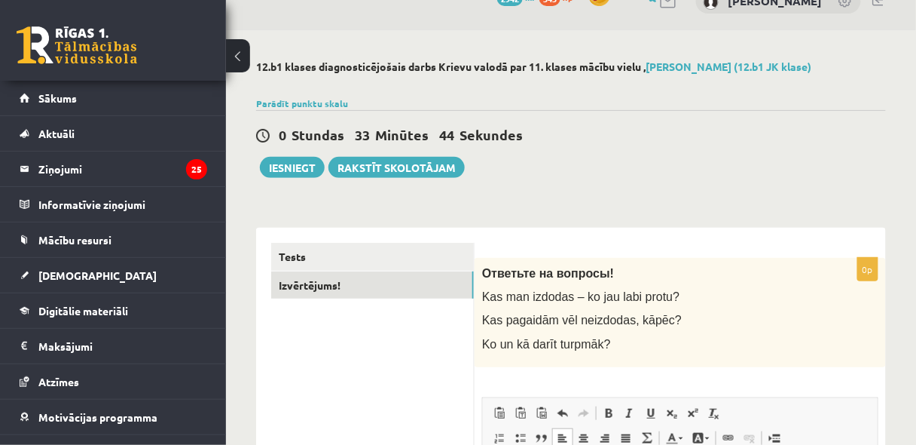
scroll to position [0, 0]
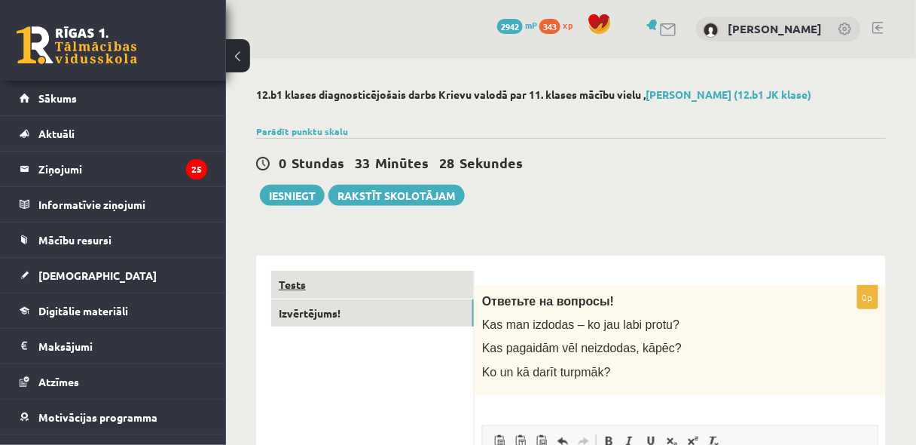
click at [292, 286] on link "Tests" at bounding box center [372, 284] width 203 height 28
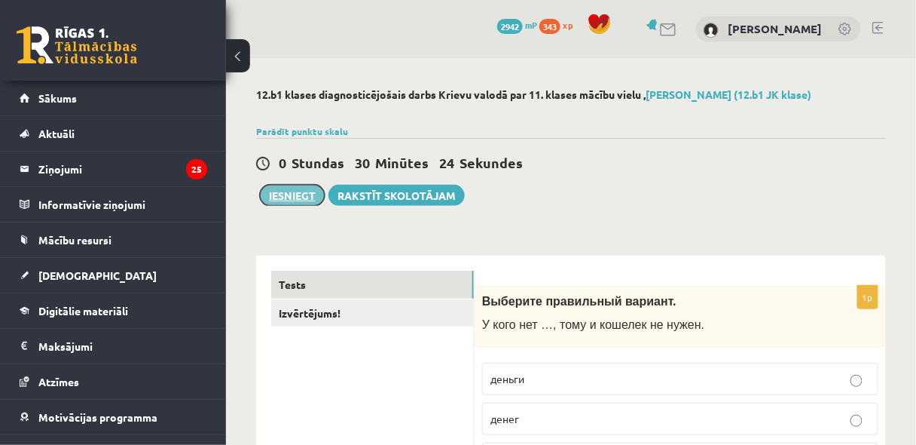
click at [301, 193] on button "Iesniegt" at bounding box center [292, 195] width 65 height 21
click at [302, 283] on link "Tests" at bounding box center [372, 284] width 203 height 28
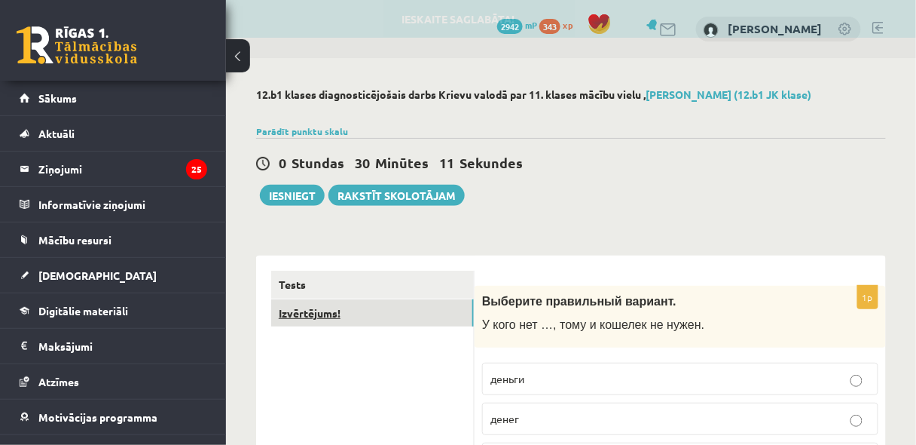
click at [320, 313] on link "Izvērtējums!" at bounding box center [372, 313] width 203 height 28
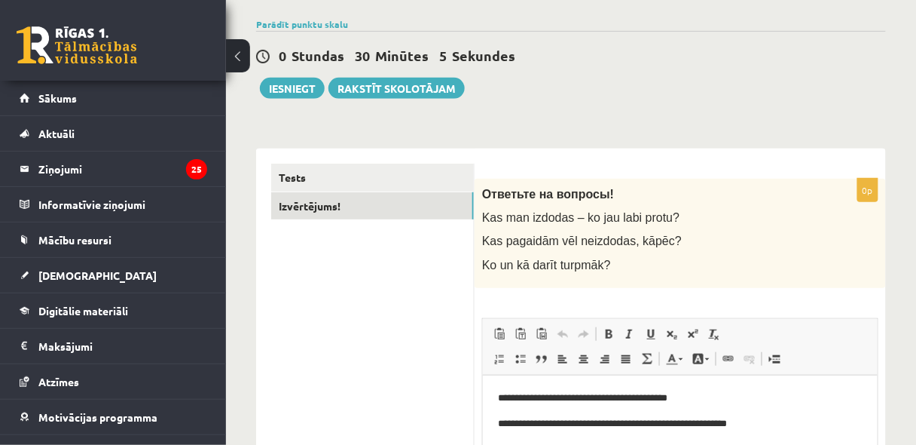
scroll to position [98, 0]
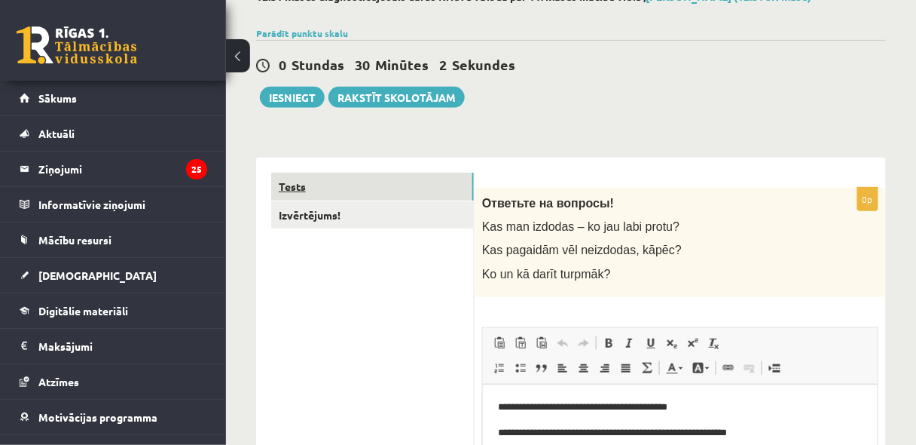
click at [290, 180] on link "Tests" at bounding box center [372, 187] width 203 height 28
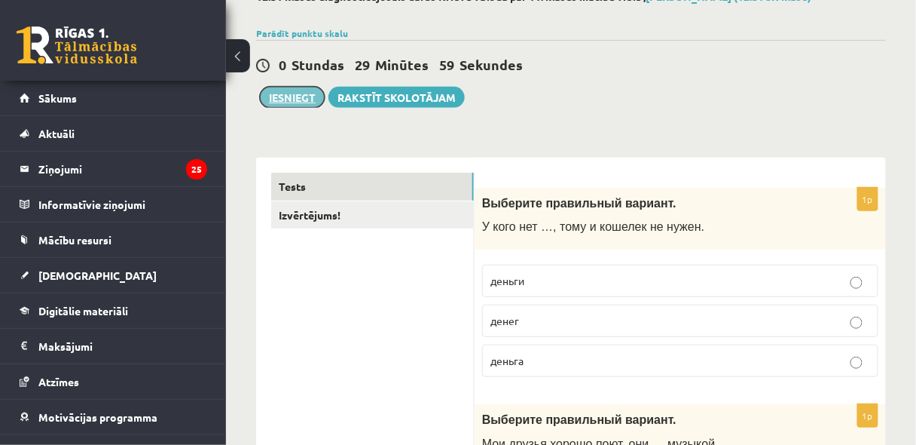
click at [286, 93] on button "Iesniegt" at bounding box center [292, 97] width 65 height 21
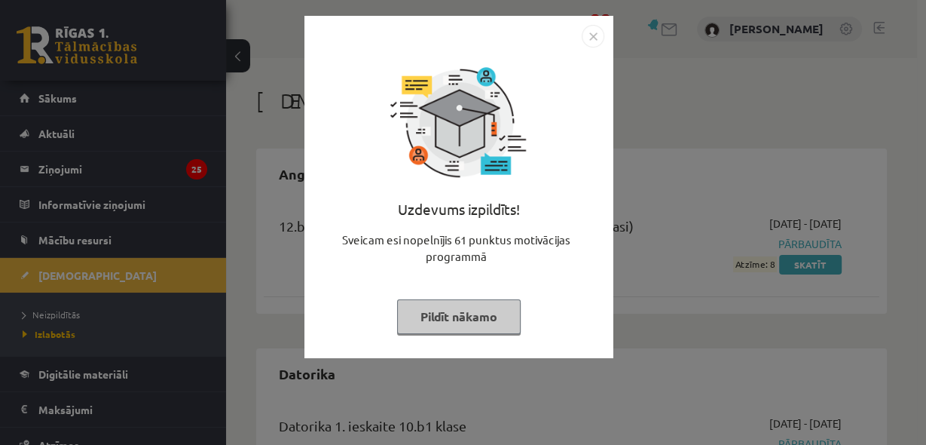
click at [592, 34] on img "Close" at bounding box center [593, 36] width 23 height 23
